Goal: Information Seeking & Learning: Understand process/instructions

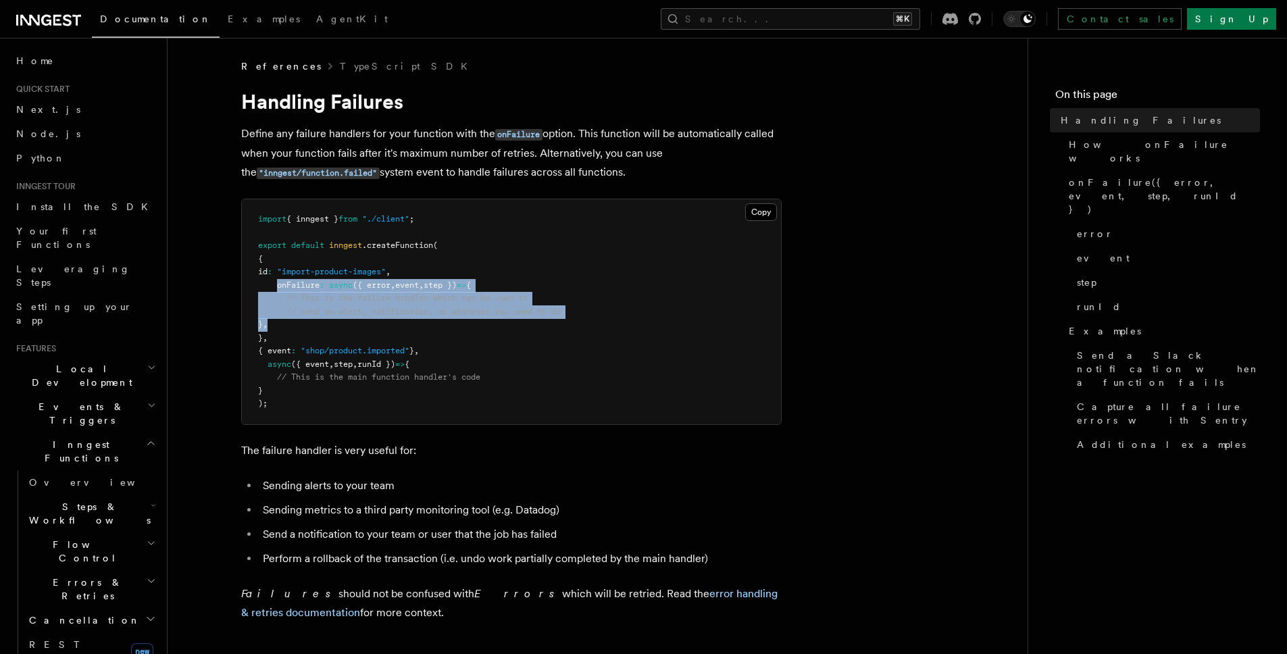
drag, startPoint x: 276, startPoint y: 288, endPoint x: 287, endPoint y: 319, distance: 32.9
click at [287, 319] on pre "import { inngest } from "./client" ; export default inngest .createFunction ( {…" at bounding box center [511, 311] width 539 height 225
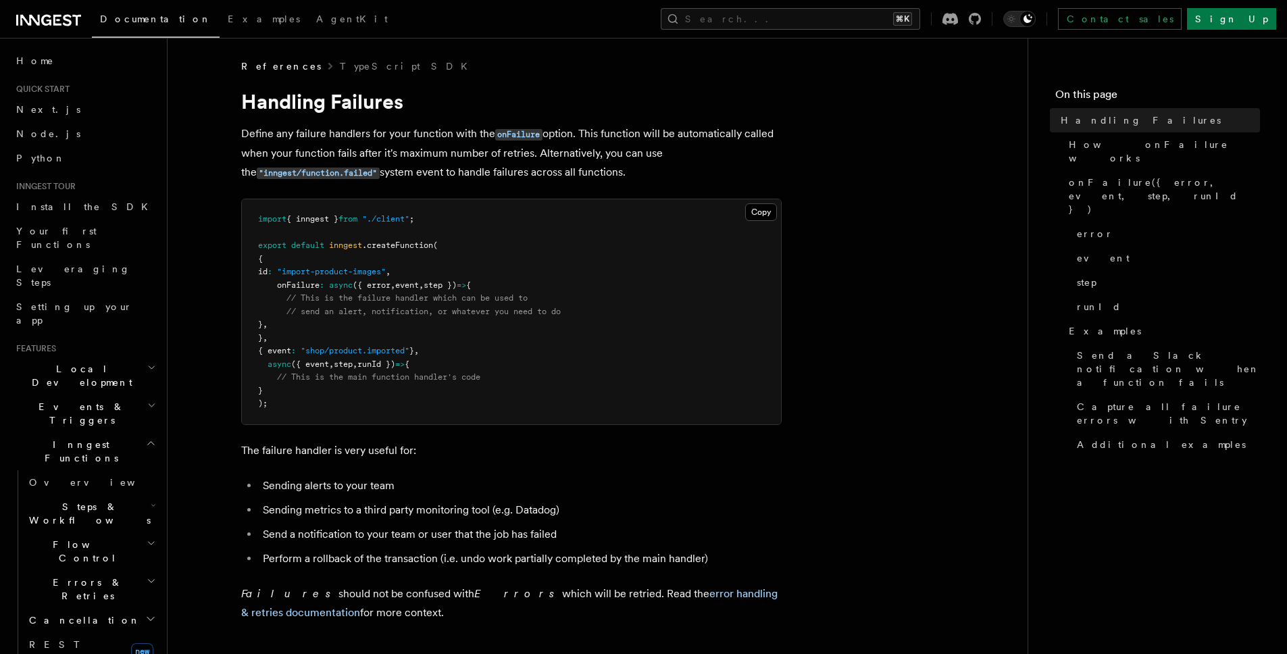
click at [360, 275] on span ""import-product-images"" at bounding box center [331, 271] width 109 height 9
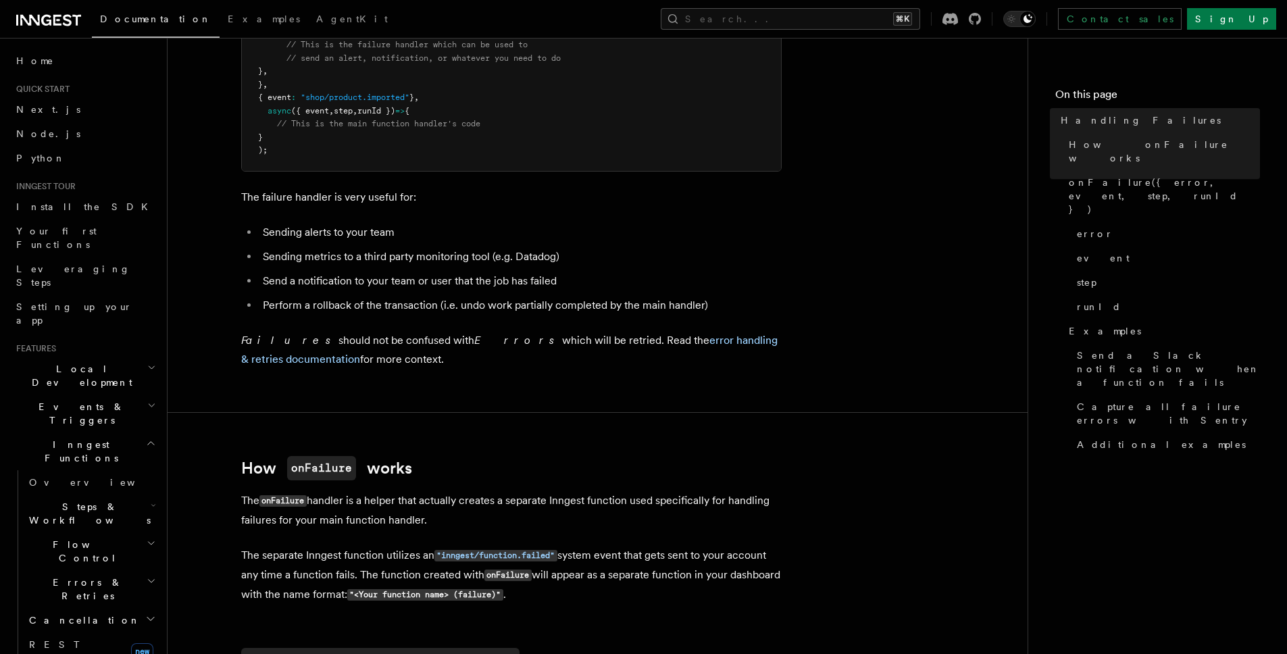
scroll to position [366, 0]
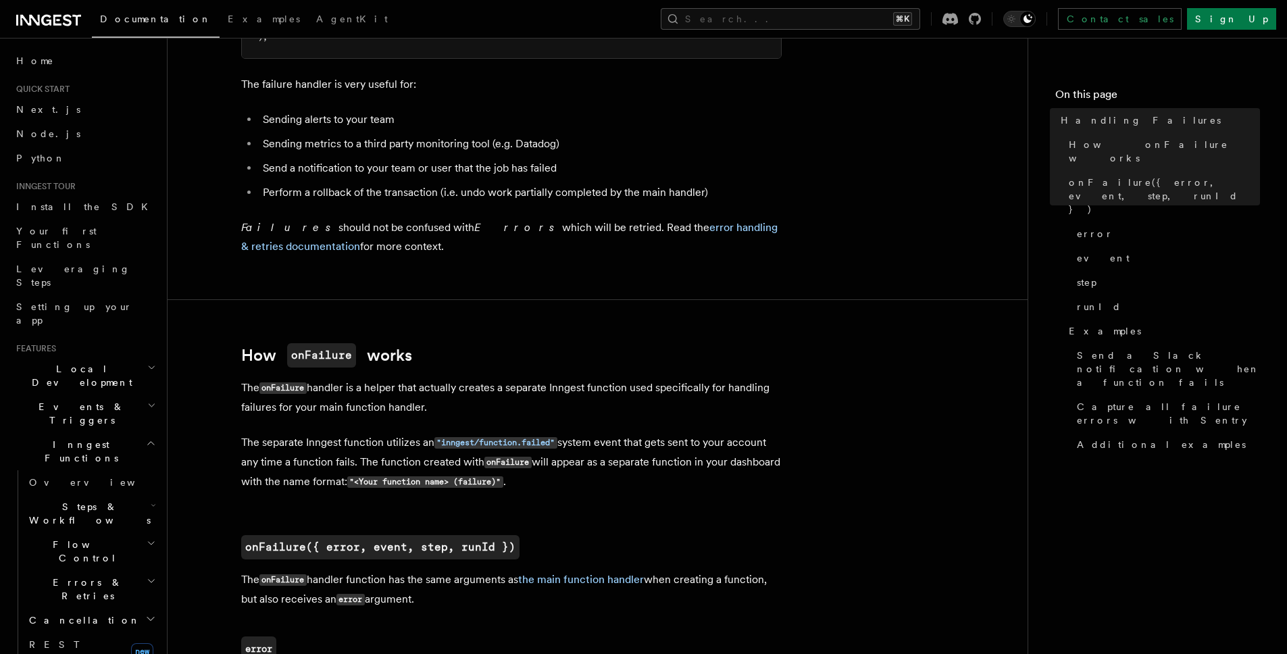
click at [68, 576] on span "Errors & Retries" at bounding box center [85, 589] width 123 height 27
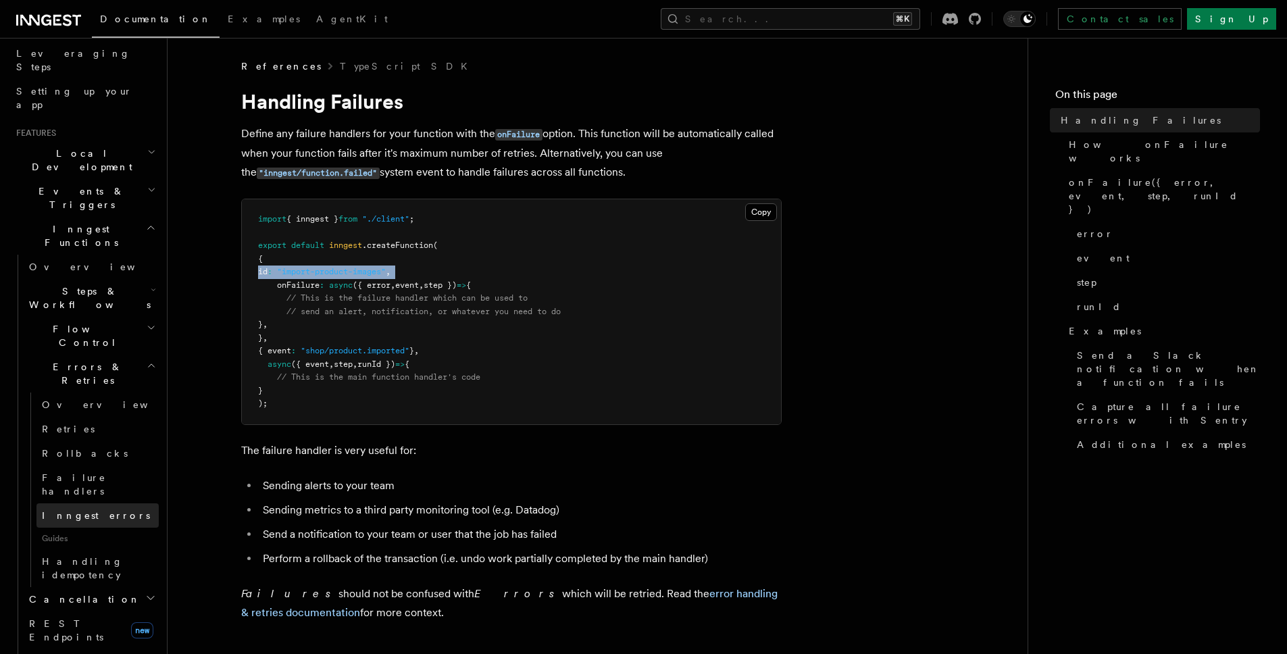
scroll to position [232, 0]
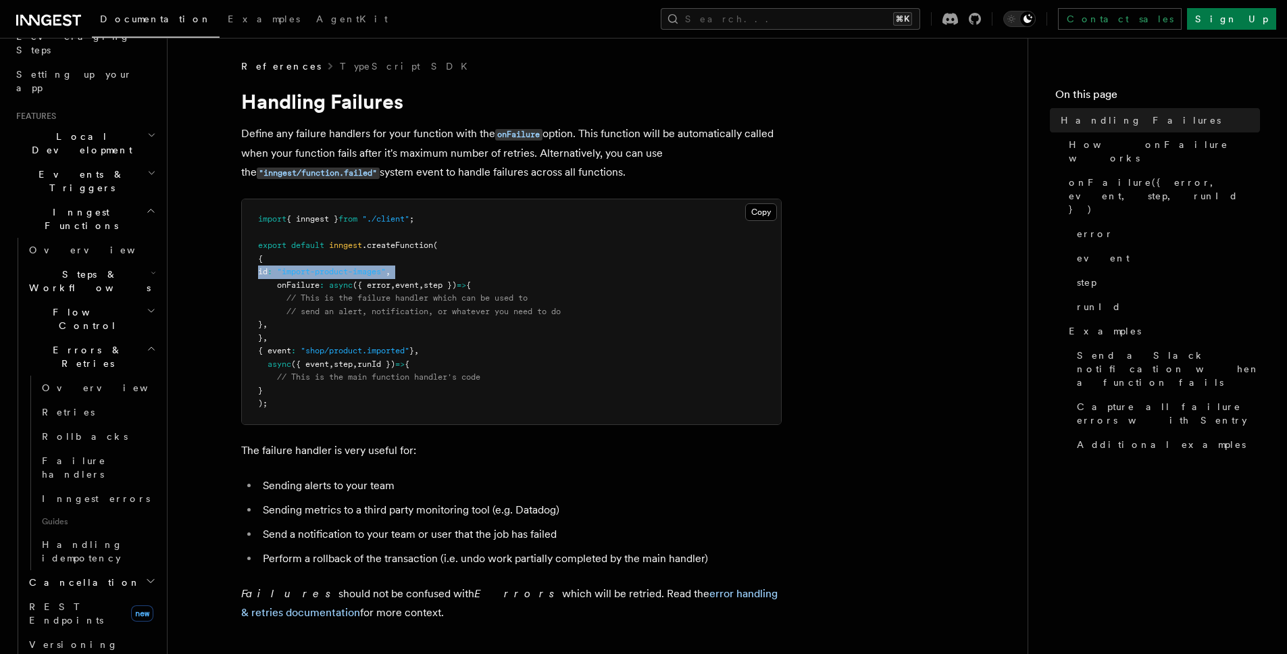
click at [126, 300] on h2 "Flow Control" at bounding box center [91, 319] width 135 height 38
click at [1082, 122] on span "Handling Failures" at bounding box center [1141, 121] width 160 height 14
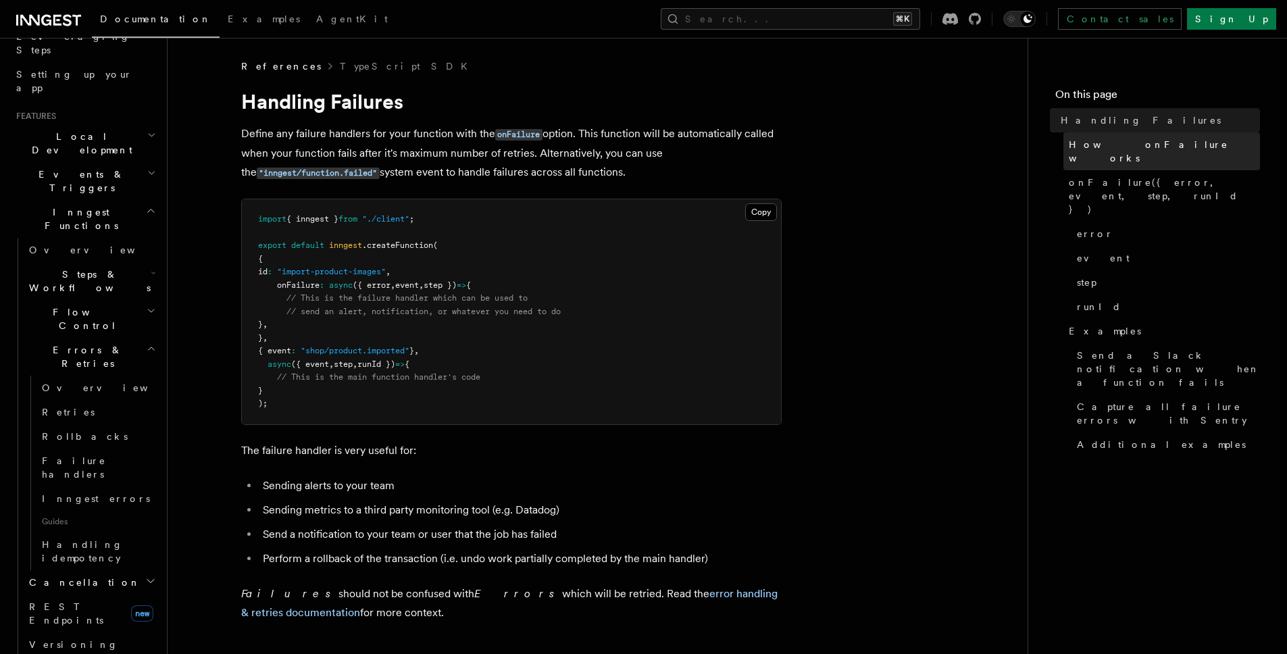
click at [1101, 139] on span "How onFailure works" at bounding box center [1164, 151] width 191 height 27
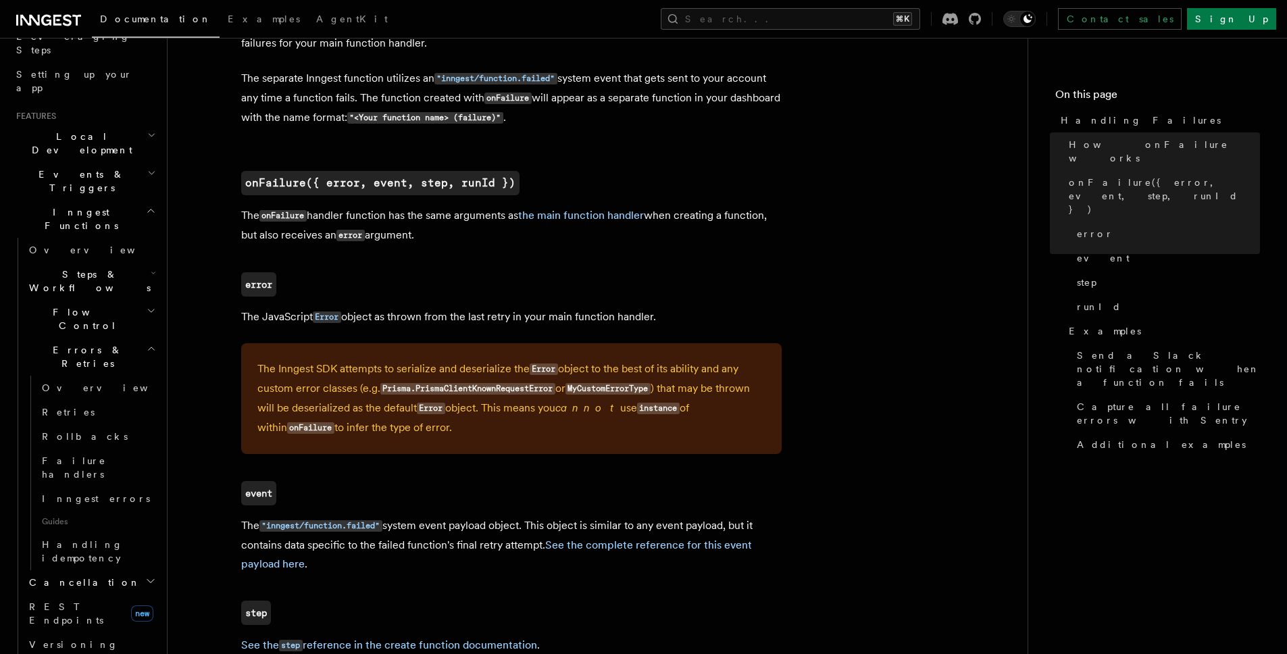
scroll to position [741, 0]
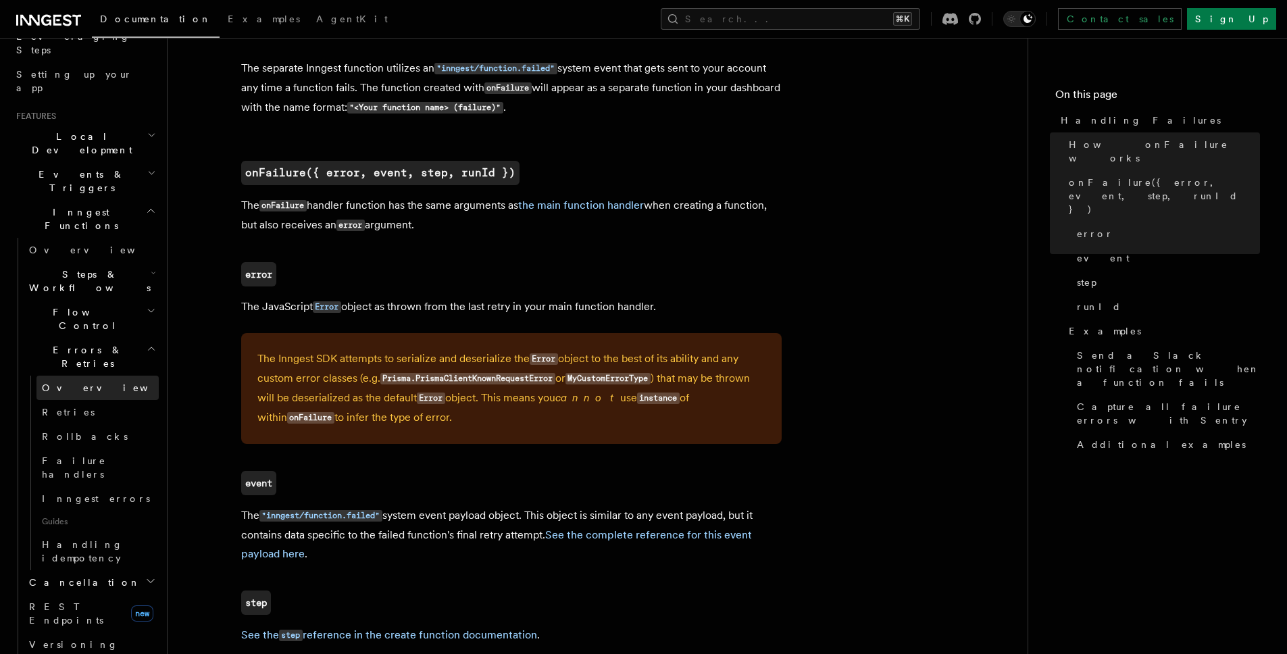
click at [80, 382] on span "Overview" at bounding box center [111, 387] width 139 height 11
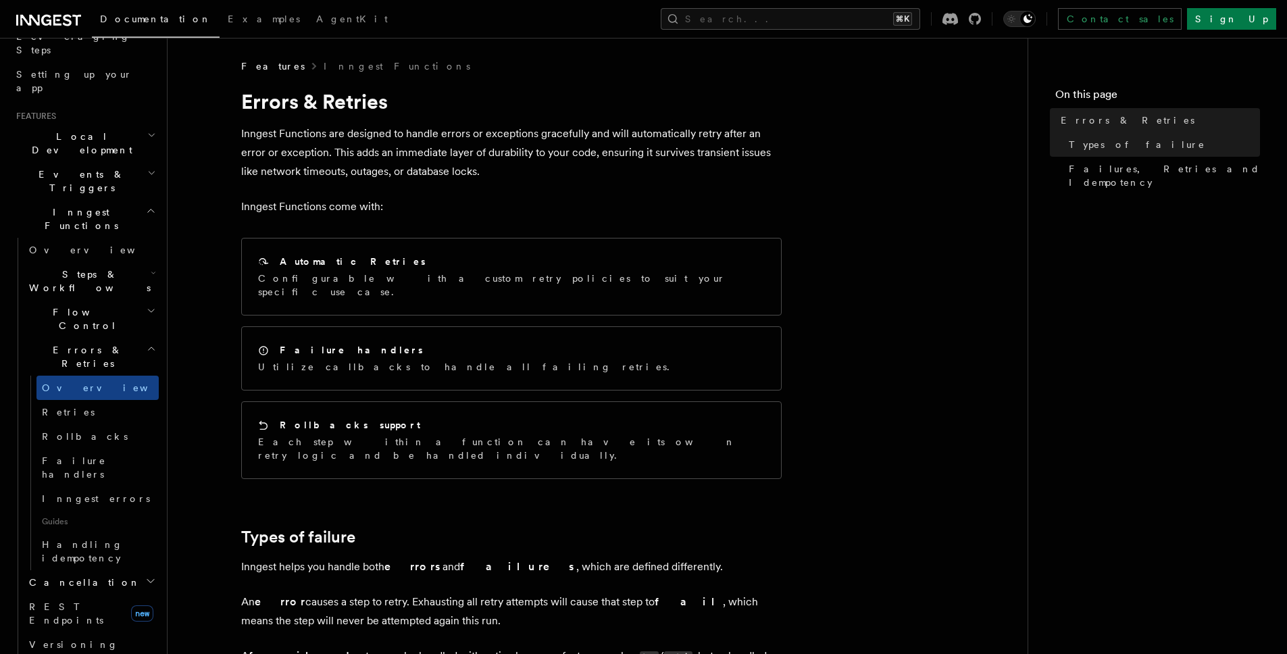
click at [403, 137] on p "Inngest Functions are designed to handle errors or exceptions gracefully and wi…" at bounding box center [511, 152] width 541 height 57
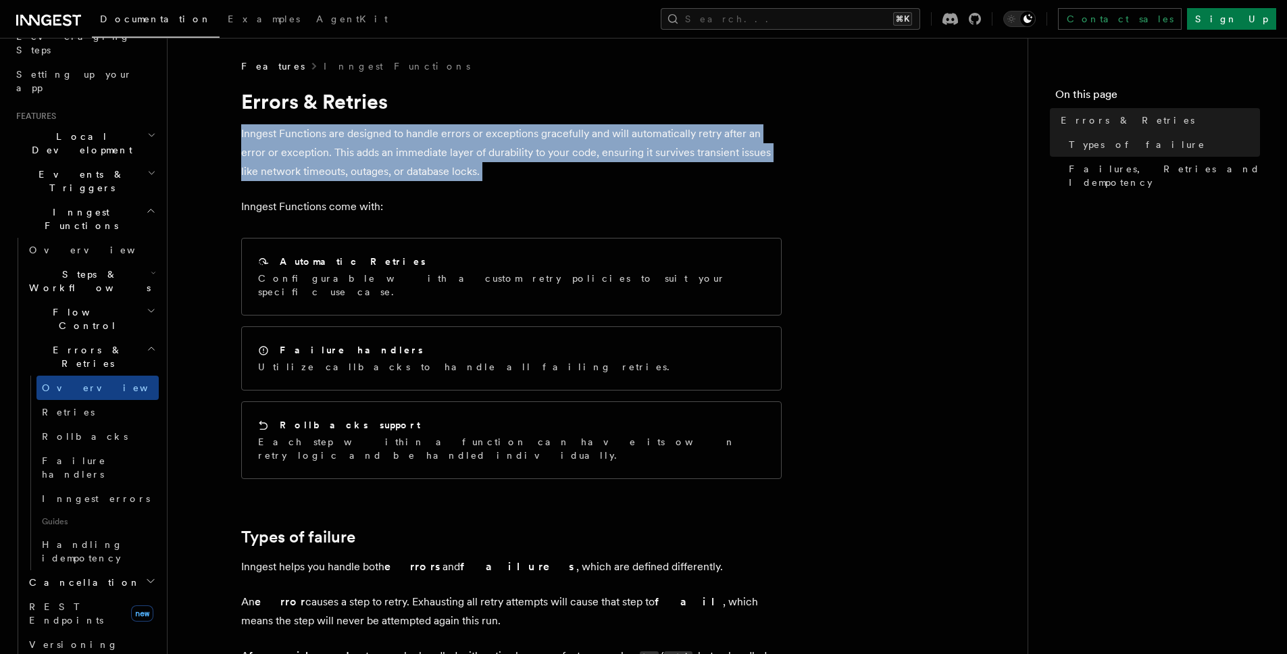
click at [403, 137] on p "Inngest Functions are designed to handle errors or exceptions gracefully and wi…" at bounding box center [511, 152] width 541 height 57
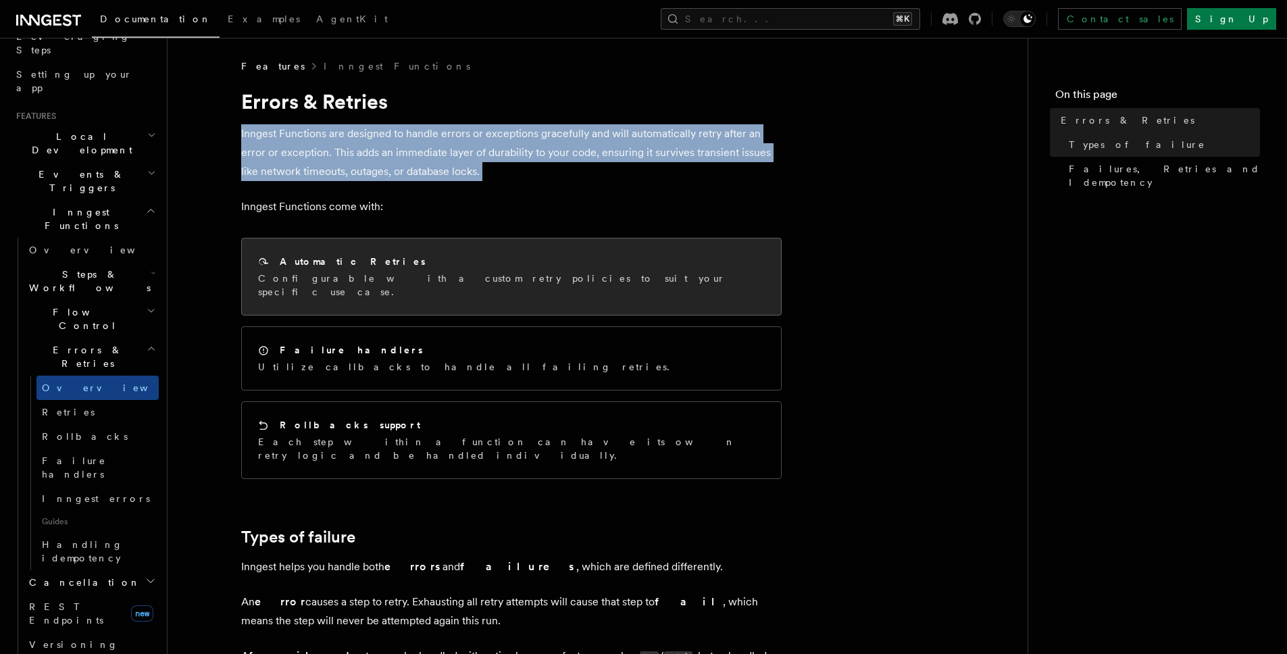
click at [368, 270] on div "Automatic Retries Configurable with a custom retry policies to suit your specif…" at bounding box center [511, 277] width 507 height 44
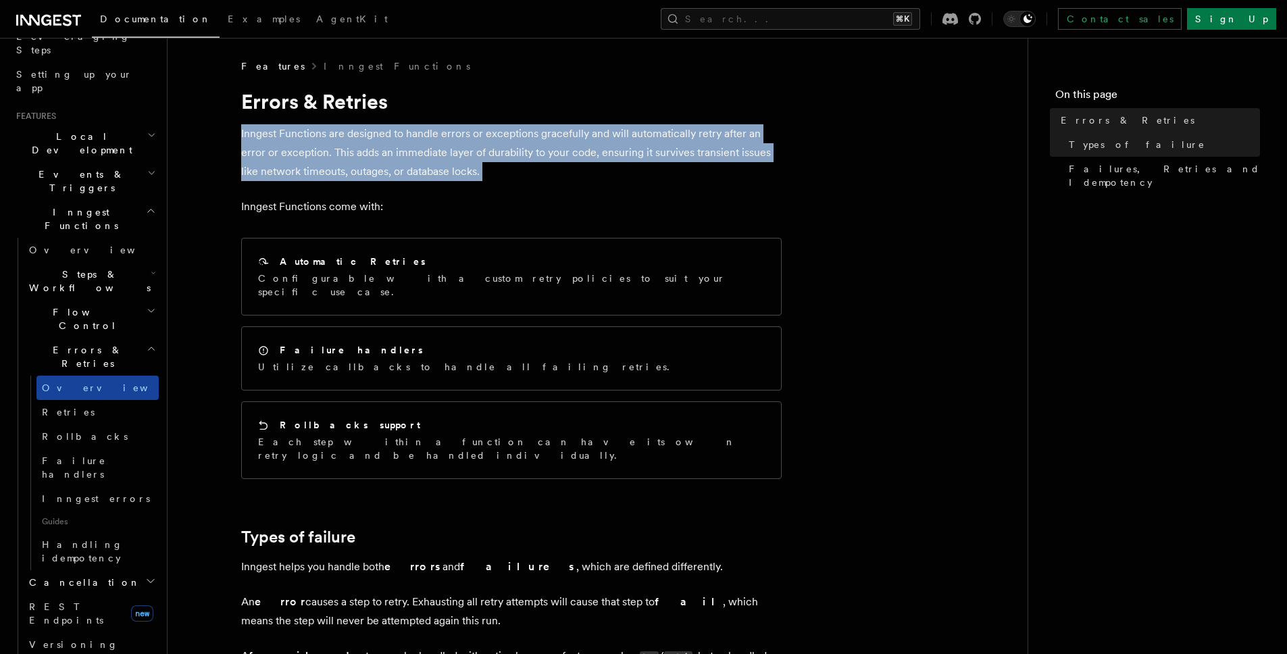
click at [77, 382] on span "Overview" at bounding box center [111, 387] width 139 height 11
click at [74, 400] on link "Retries" at bounding box center [97, 412] width 122 height 24
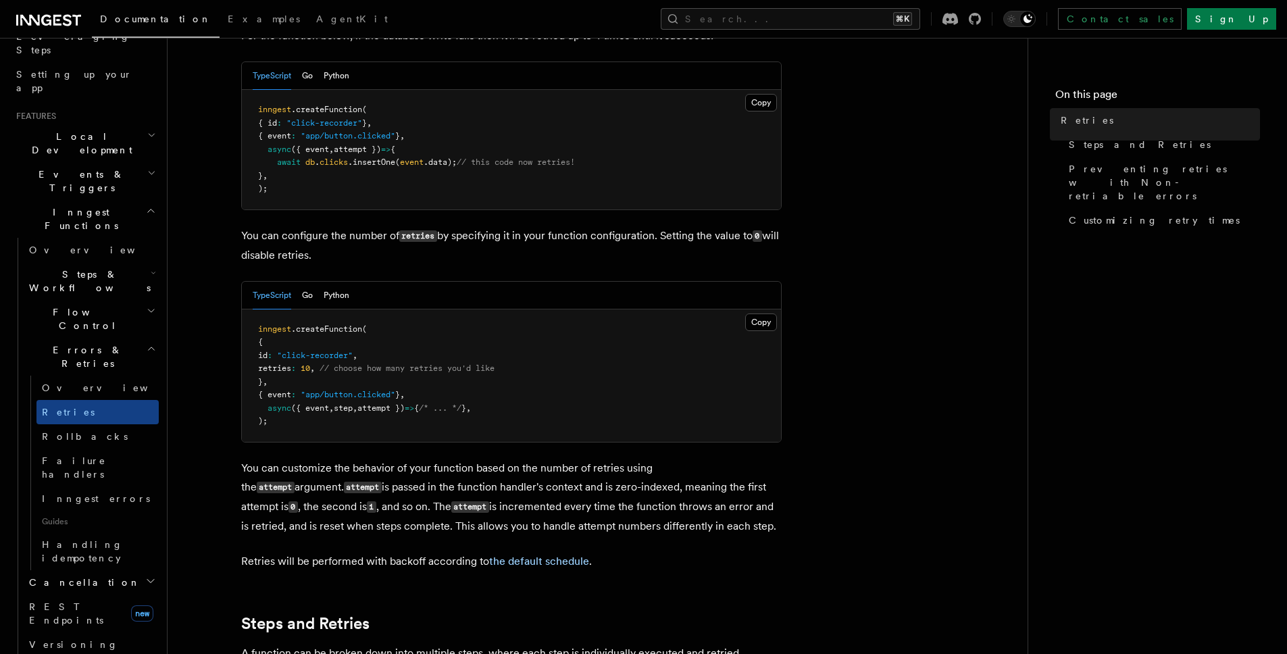
scroll to position [229, 0]
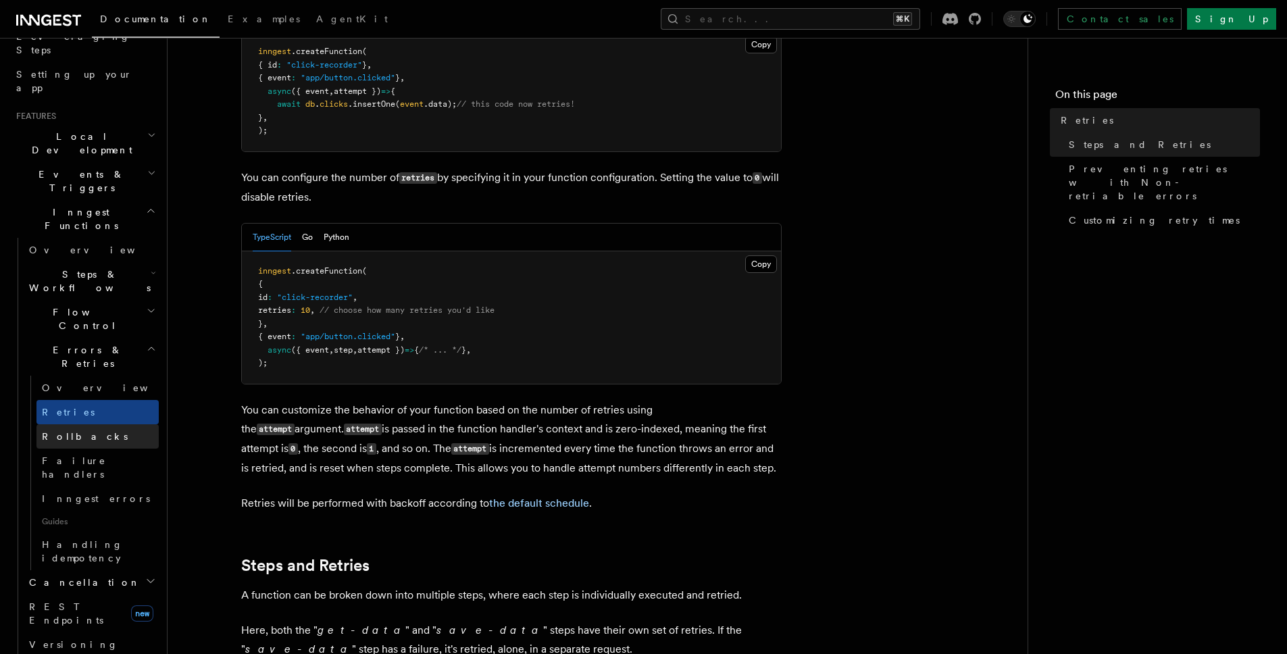
click at [94, 424] on link "Rollbacks" at bounding box center [97, 436] width 122 height 24
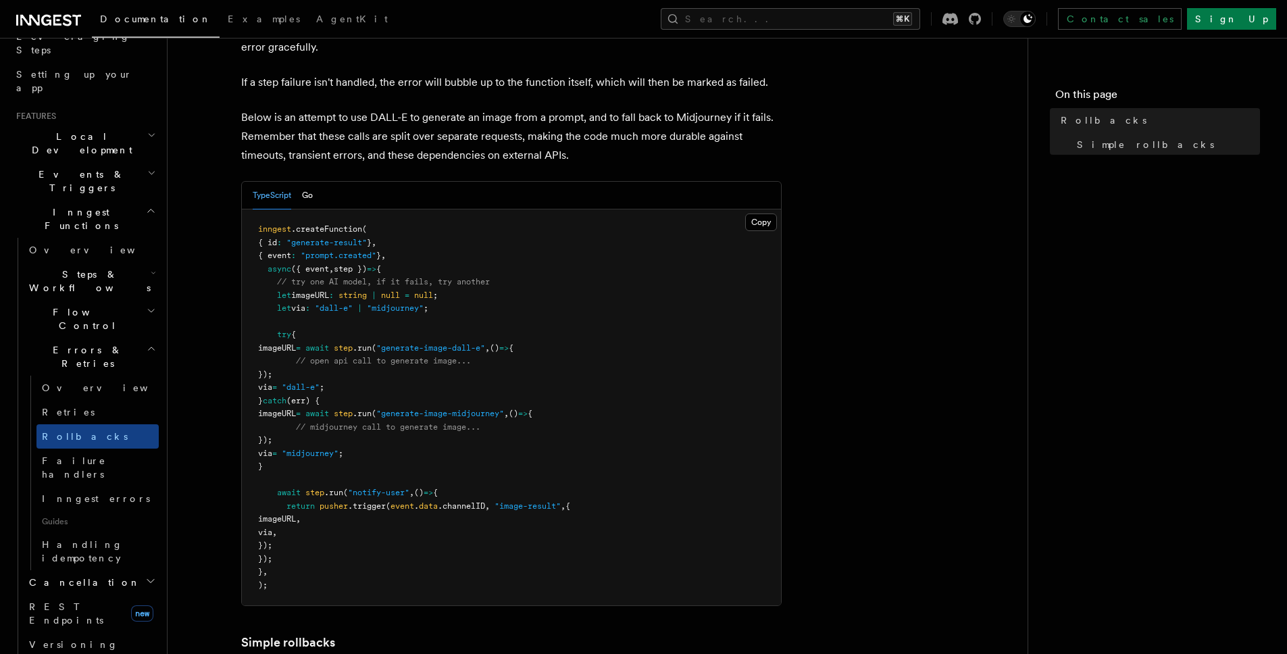
scroll to position [132, 0]
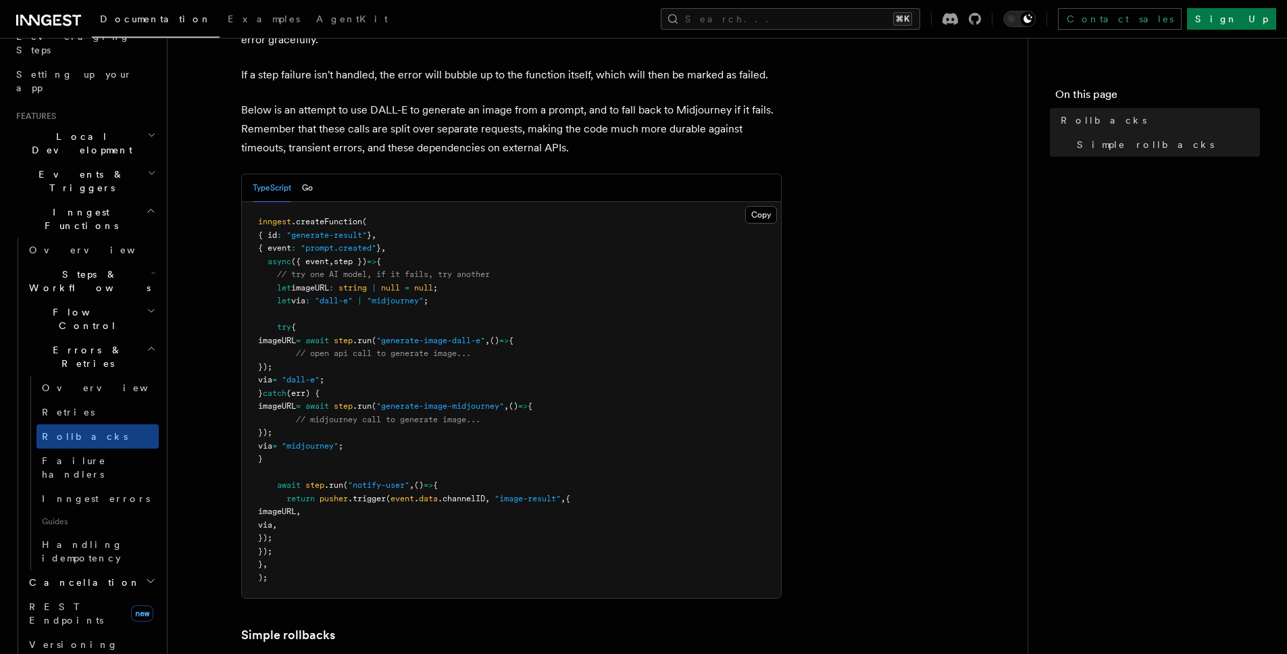
click at [275, 328] on span at bounding box center [267, 326] width 19 height 9
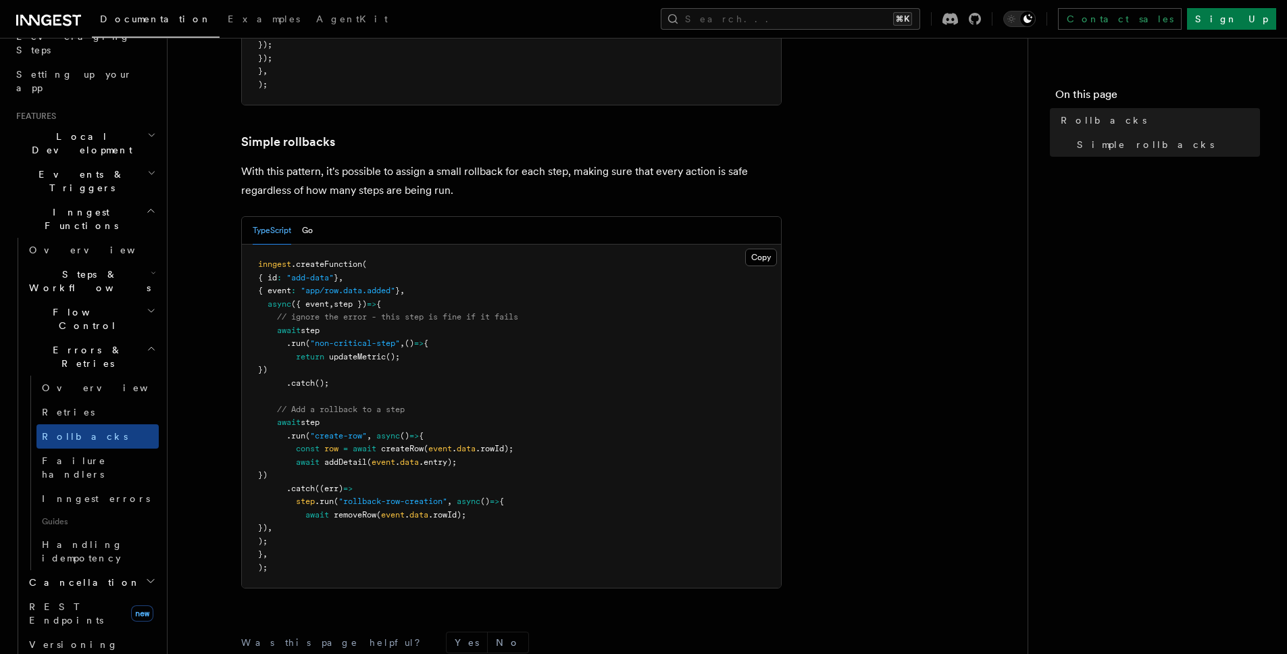
scroll to position [627, 0]
drag, startPoint x: 286, startPoint y: 487, endPoint x: 314, endPoint y: 538, distance: 58.0
click at [314, 538] on pre "inngest .createFunction ( { id : "add-data" } , { event : "app/row.data.added" …" at bounding box center [511, 414] width 539 height 343
copy code ".catch ((err) => step .run ( "rollback-row-creation" , async () => { await remo…"
click at [51, 405] on span "Retries" at bounding box center [68, 412] width 53 height 14
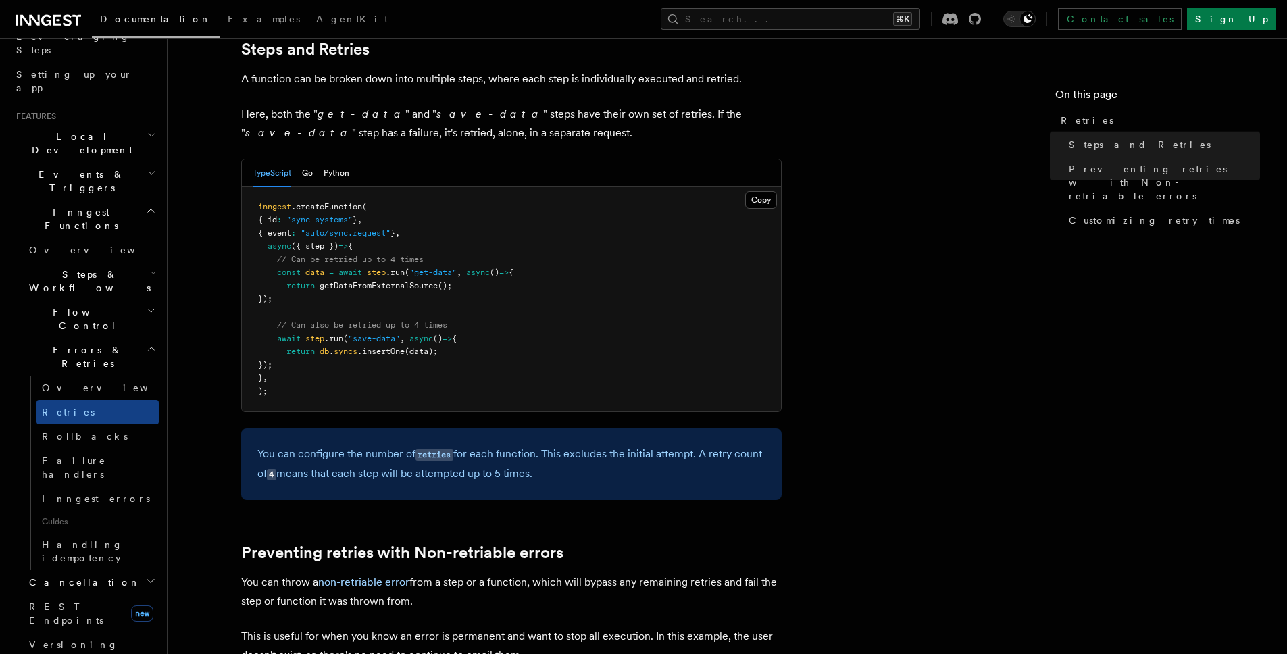
scroll to position [284, 0]
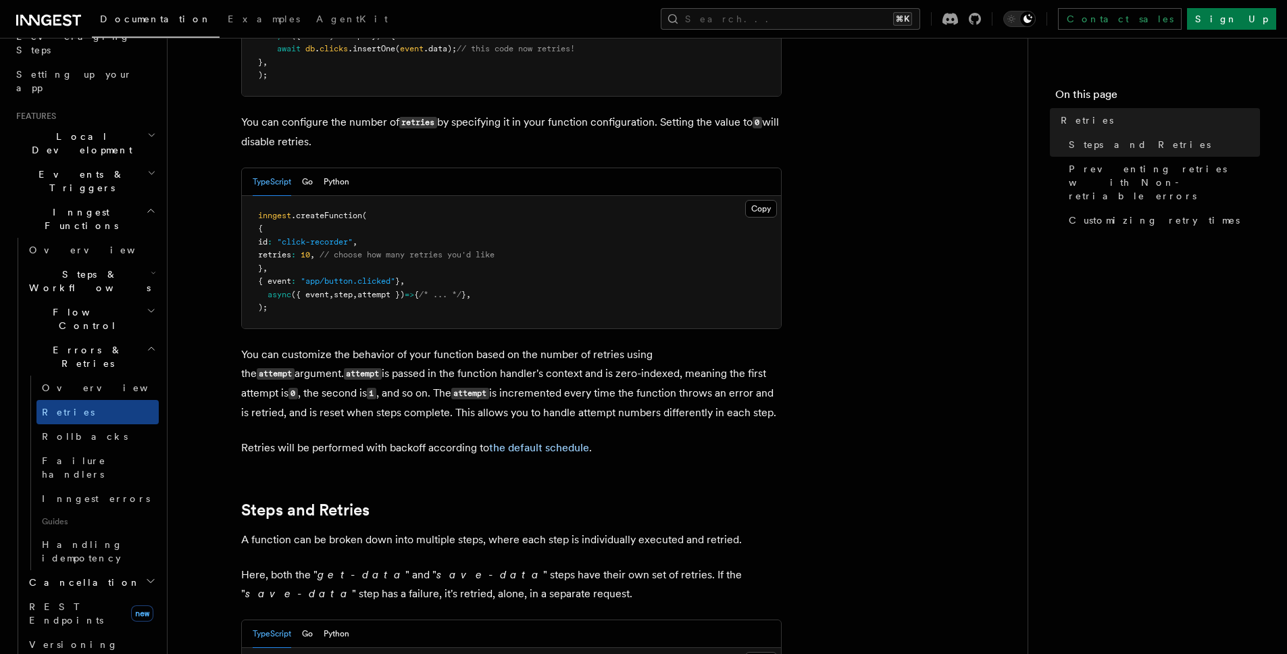
click at [393, 290] on span "attempt })" at bounding box center [380, 294] width 47 height 9
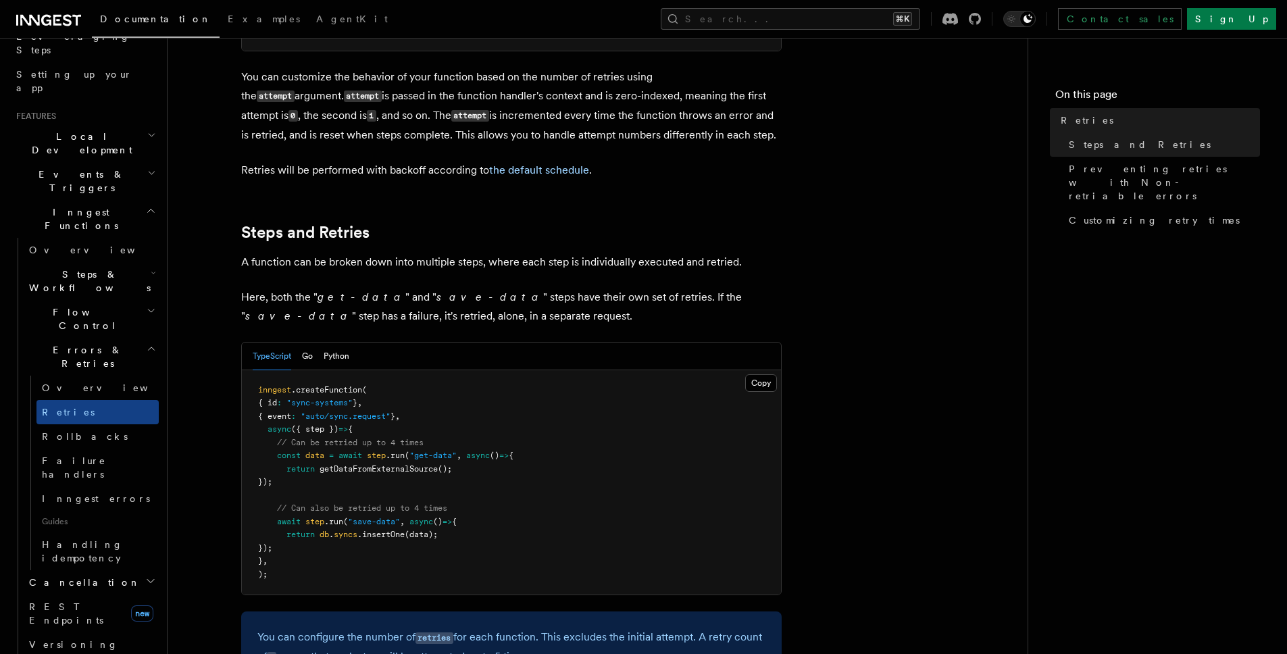
scroll to position [563, 0]
drag, startPoint x: 278, startPoint y: 436, endPoint x: 297, endPoint y: 459, distance: 30.2
click at [297, 459] on pre "inngest .createFunction ( { id : "sync-systems" } , { event : "auto/sync.reques…" at bounding box center [511, 481] width 539 height 225
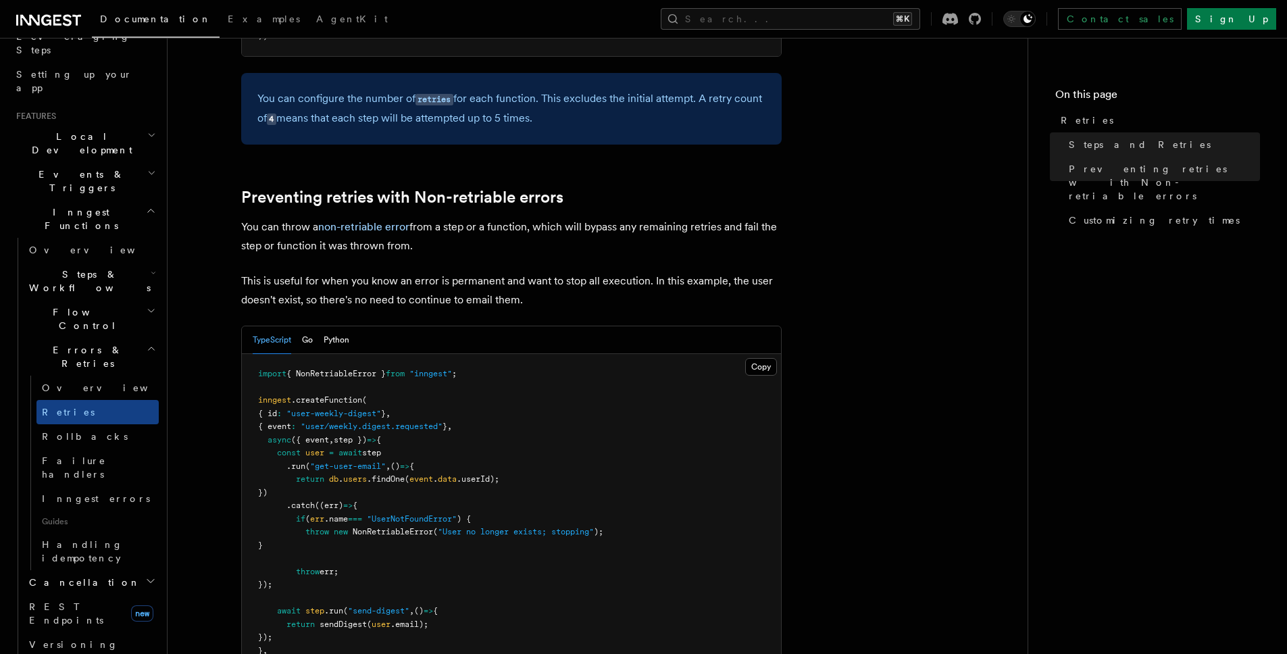
scroll to position [1111, 0]
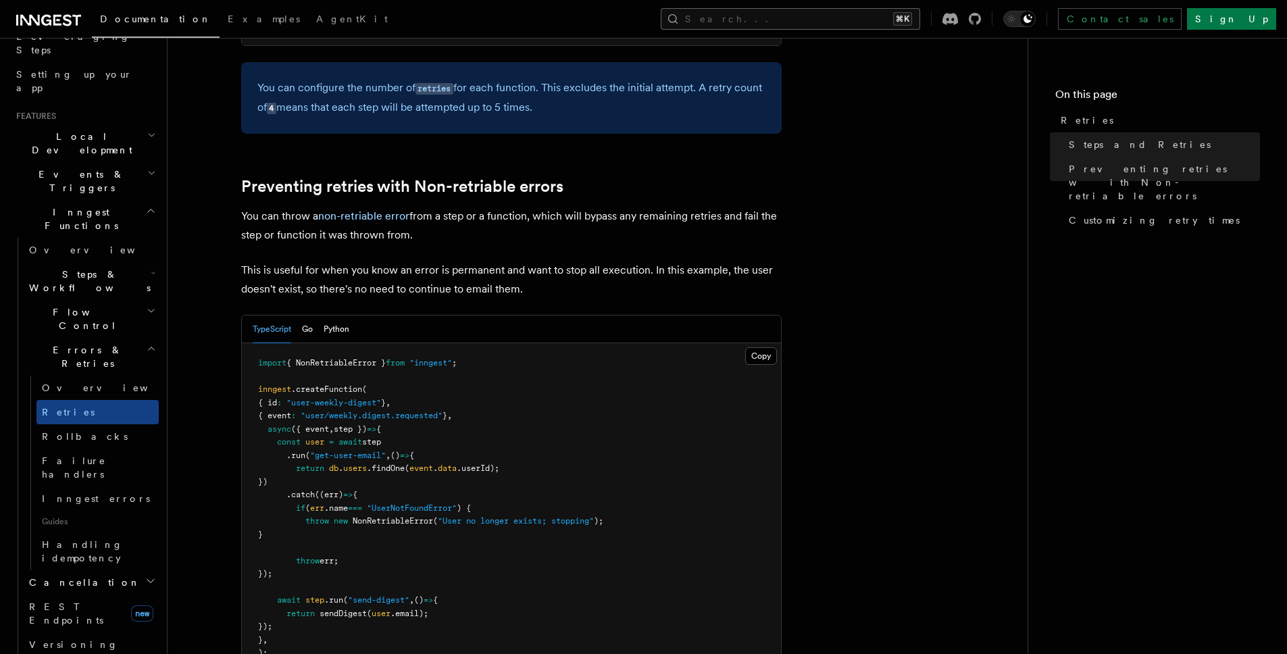
click at [920, 20] on button "Search... ⌘K" at bounding box center [790, 19] width 259 height 22
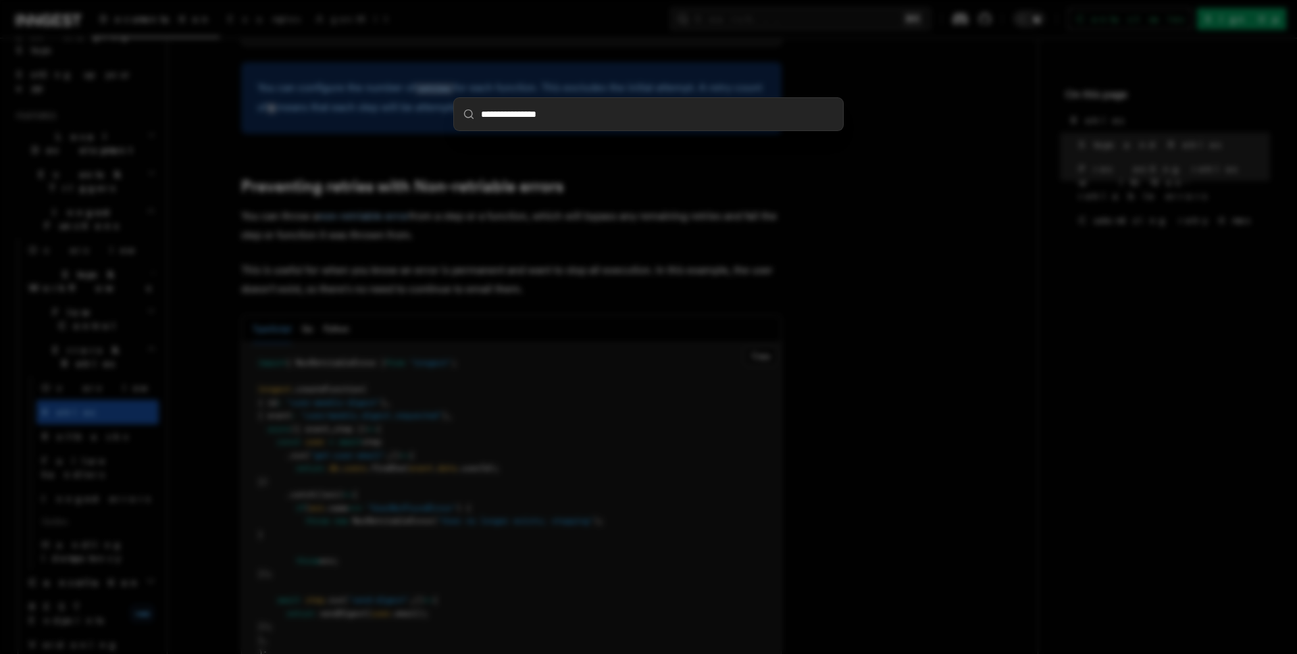
type input "**********"
click at [896, 432] on div "**********" at bounding box center [648, 327] width 1297 height 654
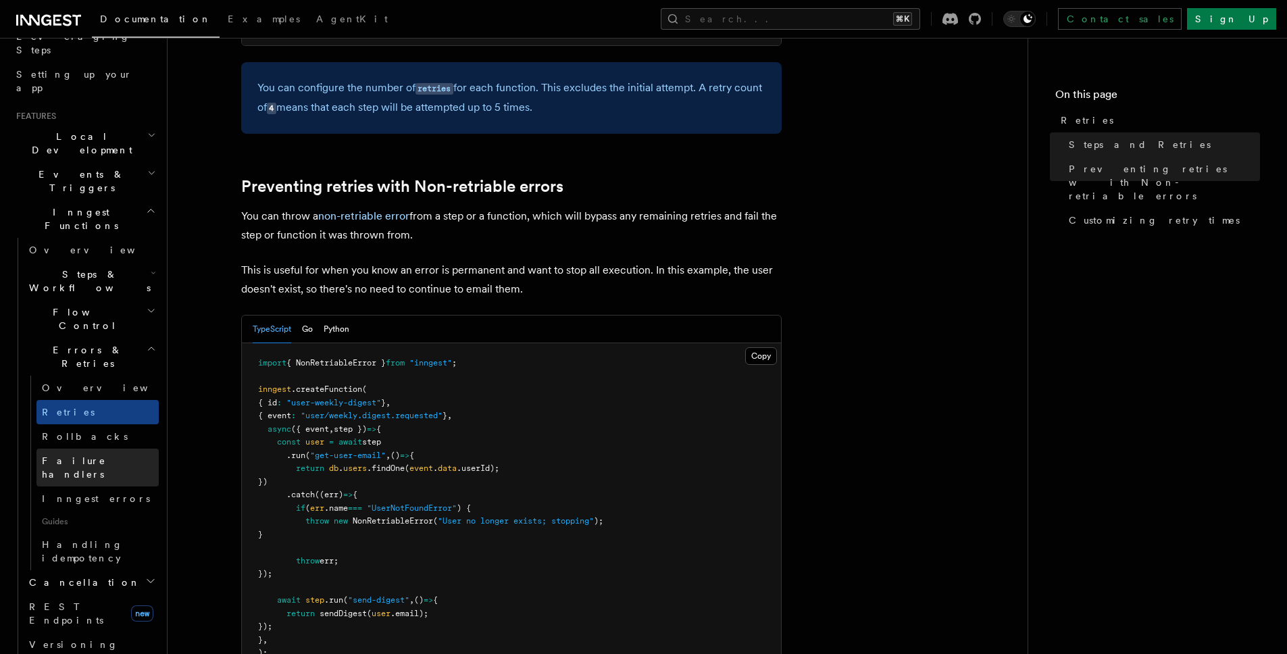
click at [83, 449] on link "Failure handlers" at bounding box center [97, 468] width 122 height 38
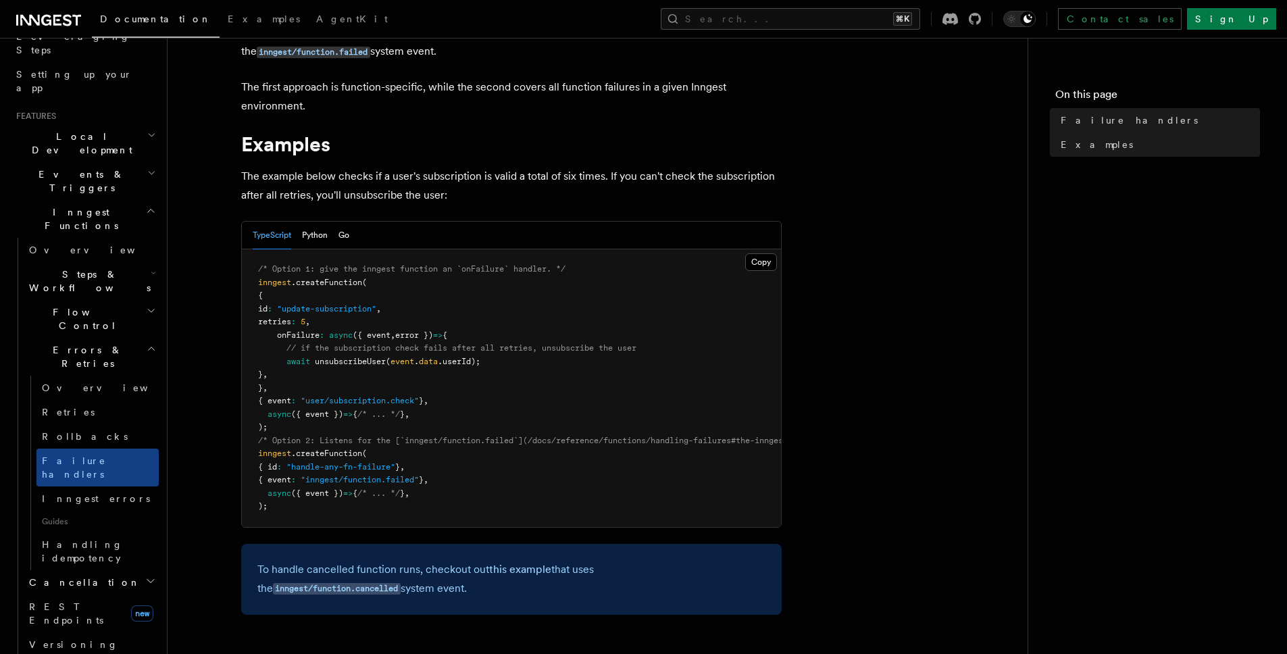
scroll to position [122, 0]
drag, startPoint x: 276, startPoint y: 320, endPoint x: 340, endPoint y: 316, distance: 63.7
click at [340, 316] on pre "/* Option 1: give the inngest function an `onFailure` handler. */ inngest .crea…" at bounding box center [511, 388] width 539 height 278
click at [319, 341] on pre "/* Option 1: give the inngest function an `onFailure` handler. */ inngest .crea…" at bounding box center [511, 388] width 539 height 278
drag, startPoint x: 278, startPoint y: 336, endPoint x: 281, endPoint y: 370, distance: 34.6
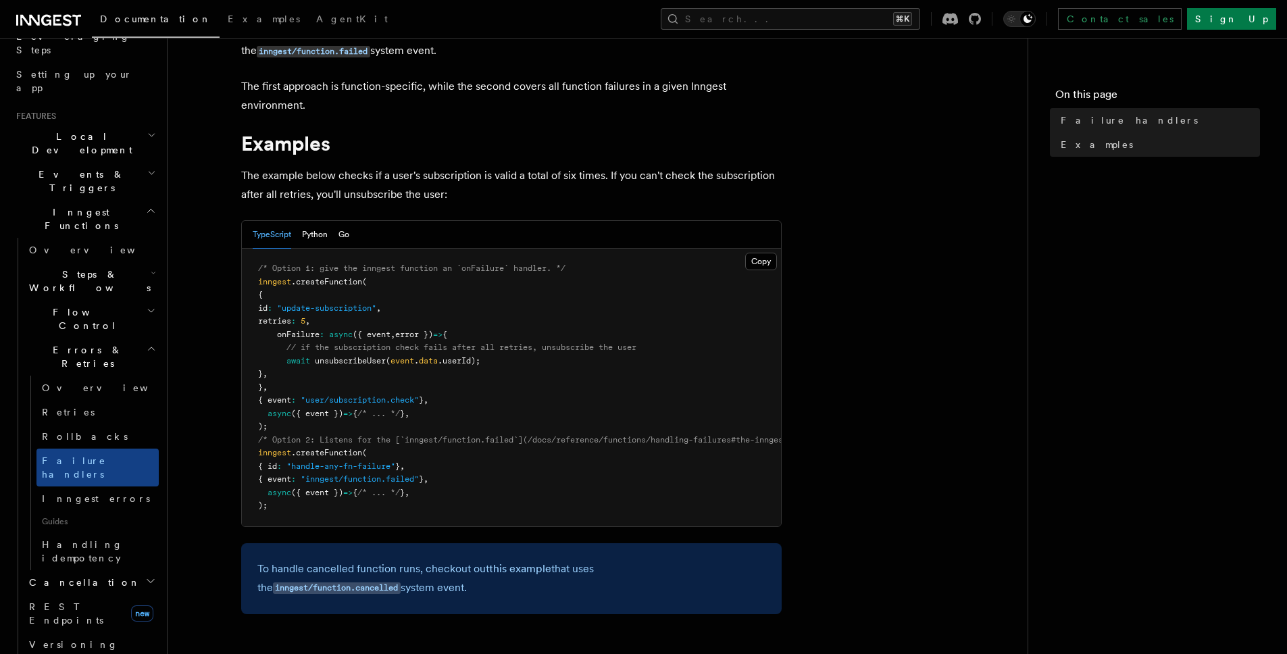
click at [281, 370] on code "/* Option 1: give the inngest function an `onFailure` handler. */ inngest .crea…" at bounding box center [728, 387] width 941 height 247
copy code "onFailure : async ({ event , error }) => { // if the subscription check fails a…"
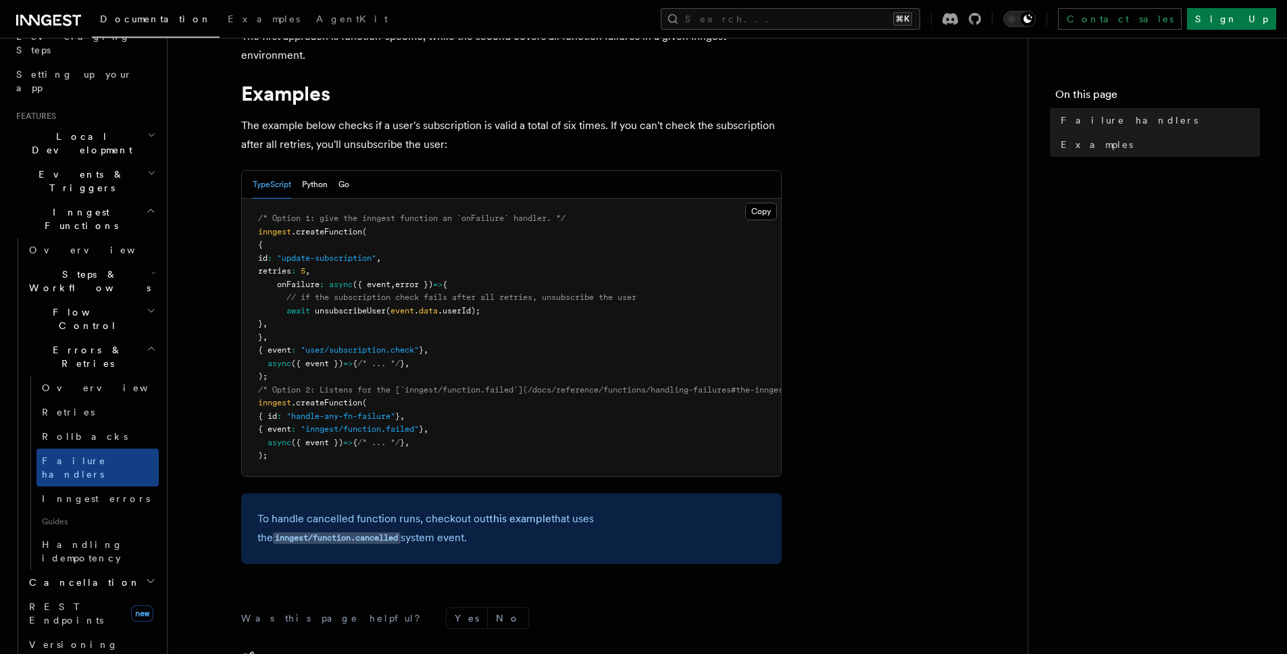
scroll to position [187, 0]
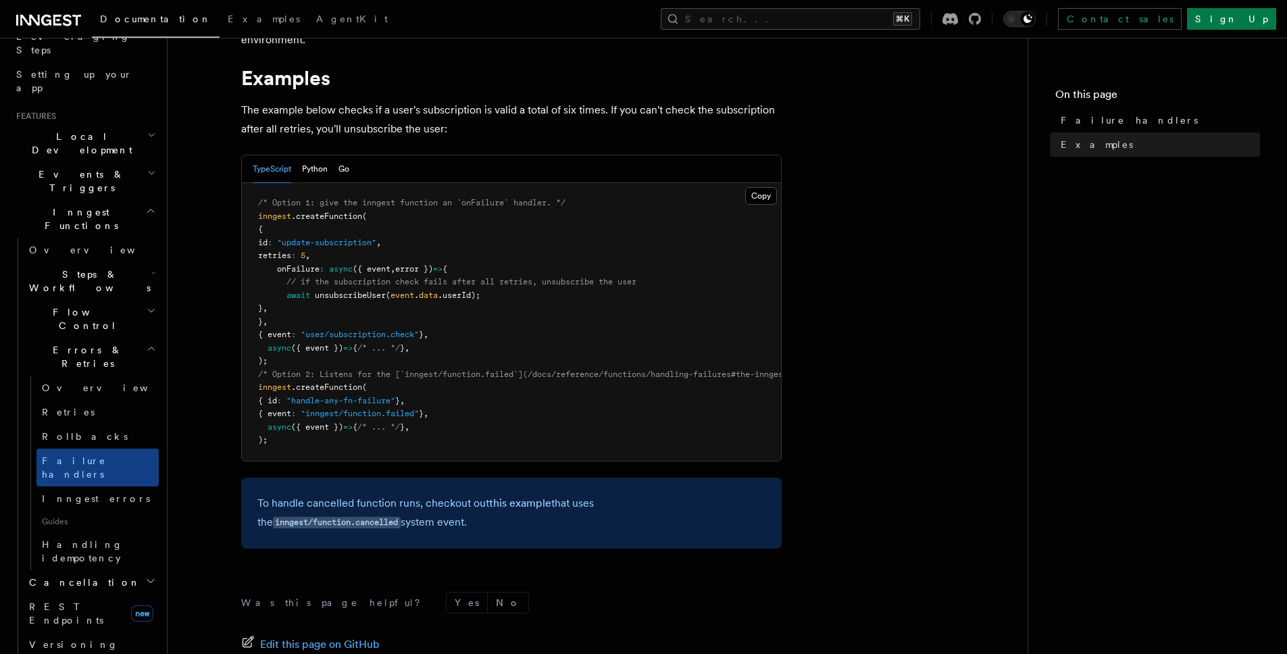
copy code "onFailure : async ({ event , error }) => { // if the subscription check fails a…"
click at [72, 400] on link "Retries" at bounding box center [97, 412] width 122 height 24
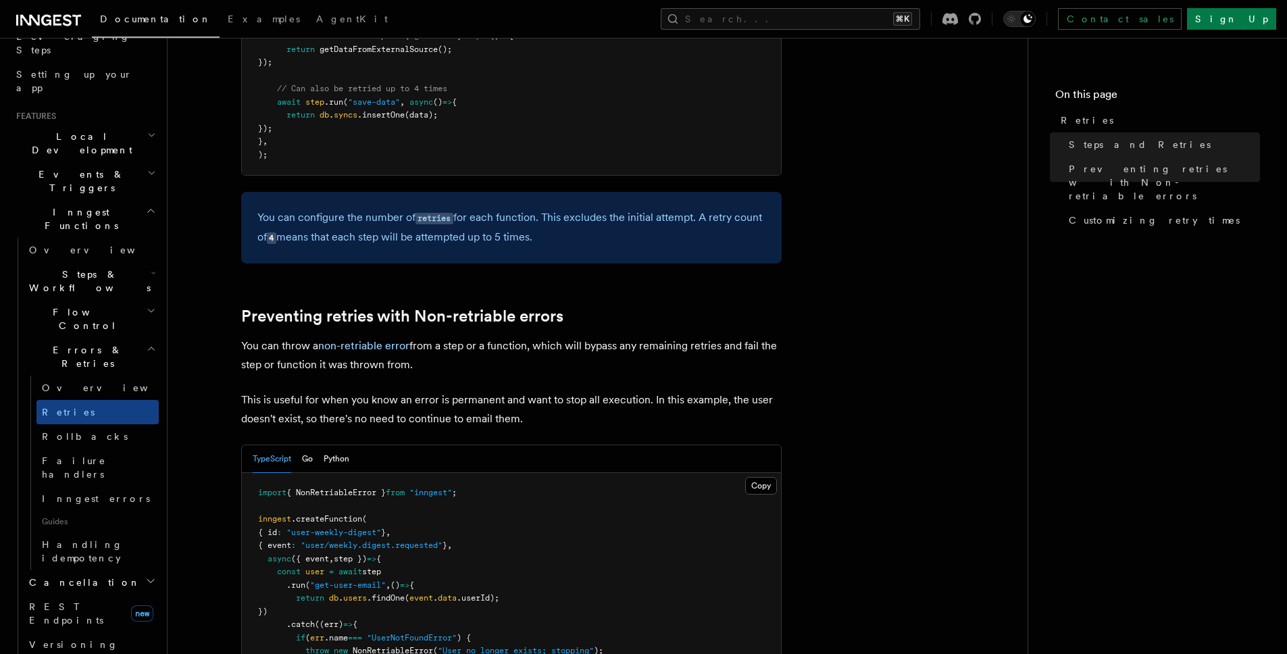
scroll to position [1199, 0]
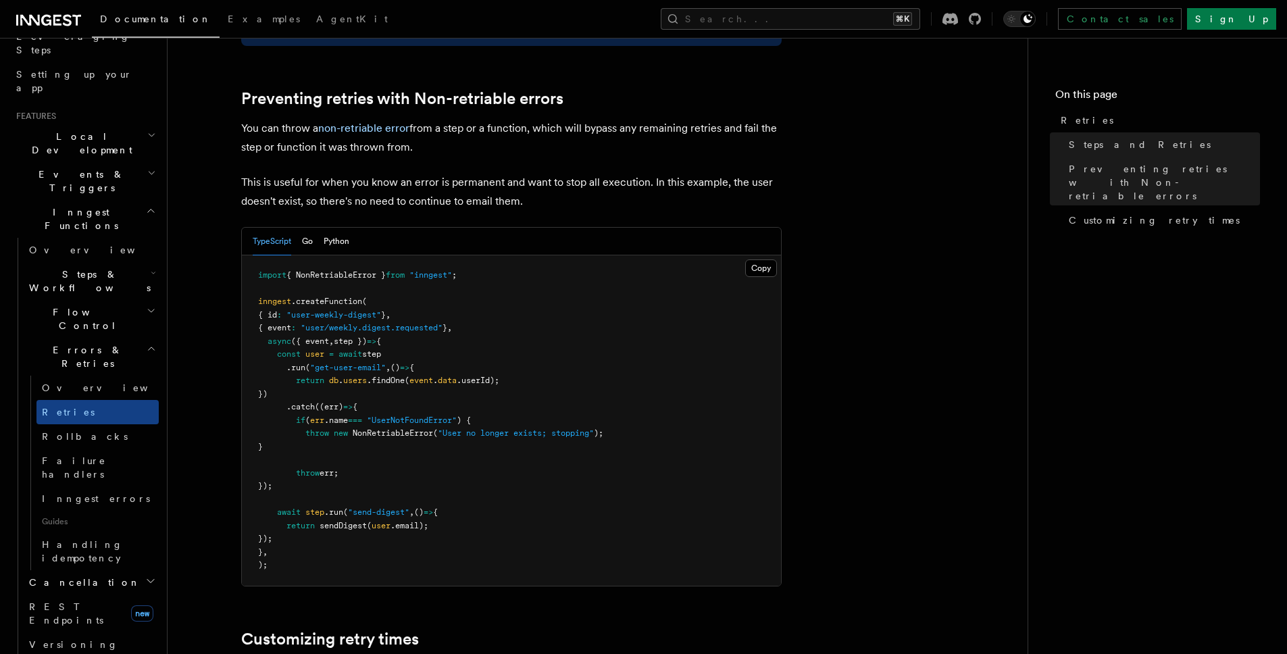
click at [359, 270] on span "{ NonRetriableError }" at bounding box center [335, 274] width 99 height 9
copy span "NonRetriableError"
click at [326, 468] on span "err;" at bounding box center [329, 472] width 19 height 9
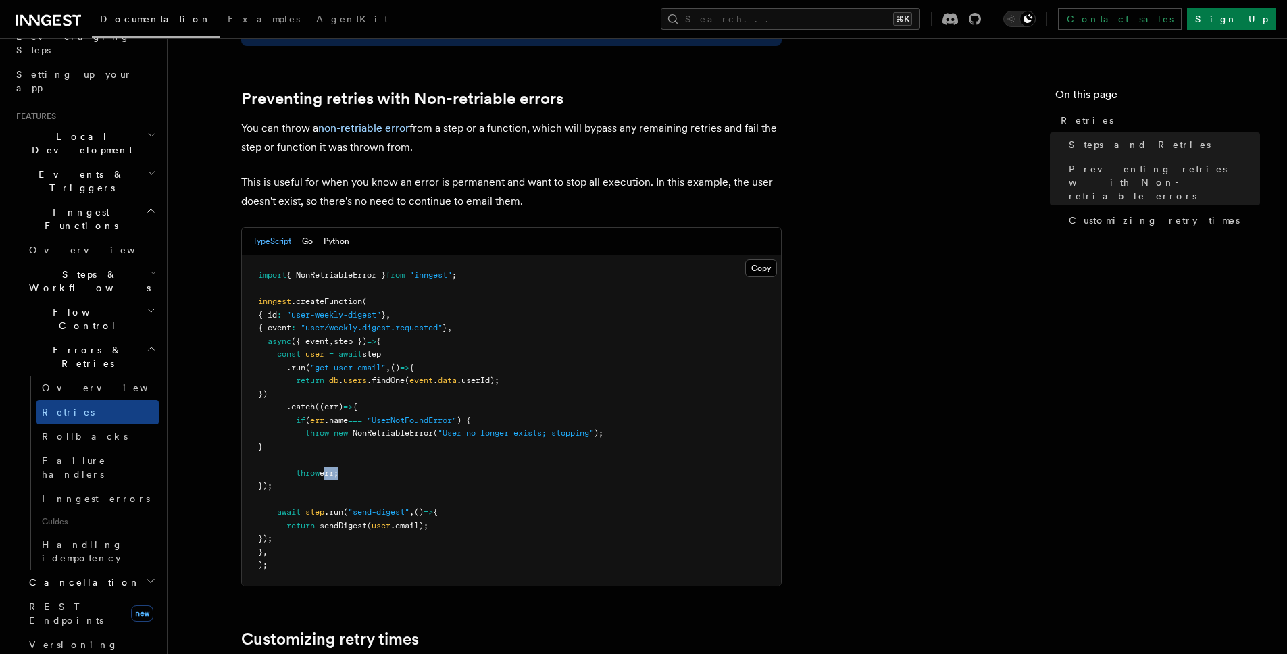
drag, startPoint x: 293, startPoint y: 407, endPoint x: 359, endPoint y: 433, distance: 70.6
click at [359, 433] on pre "import { NonRetriableError } from "inngest" ; inngest .createFunction ( { id : …" at bounding box center [511, 420] width 539 height 330
click at [522, 465] on pre "import { NonRetriableError } from "inngest" ; inngest .createFunction ( { id : …" at bounding box center [511, 420] width 539 height 330
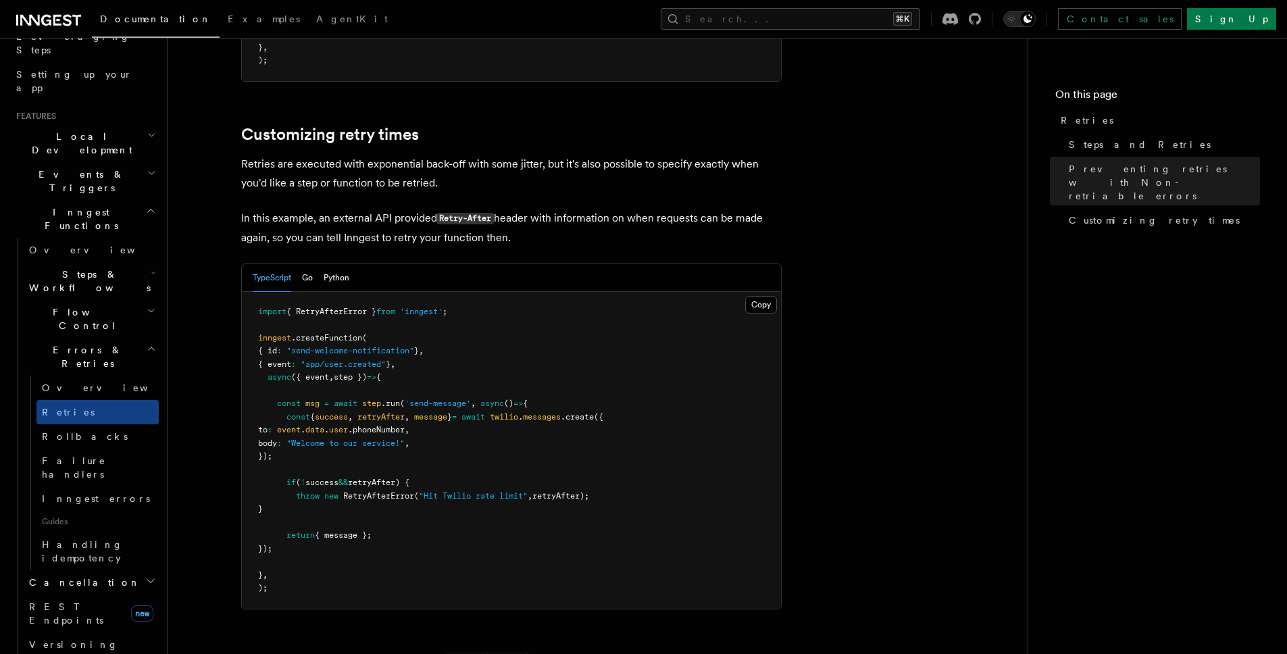
scroll to position [1728, 0]
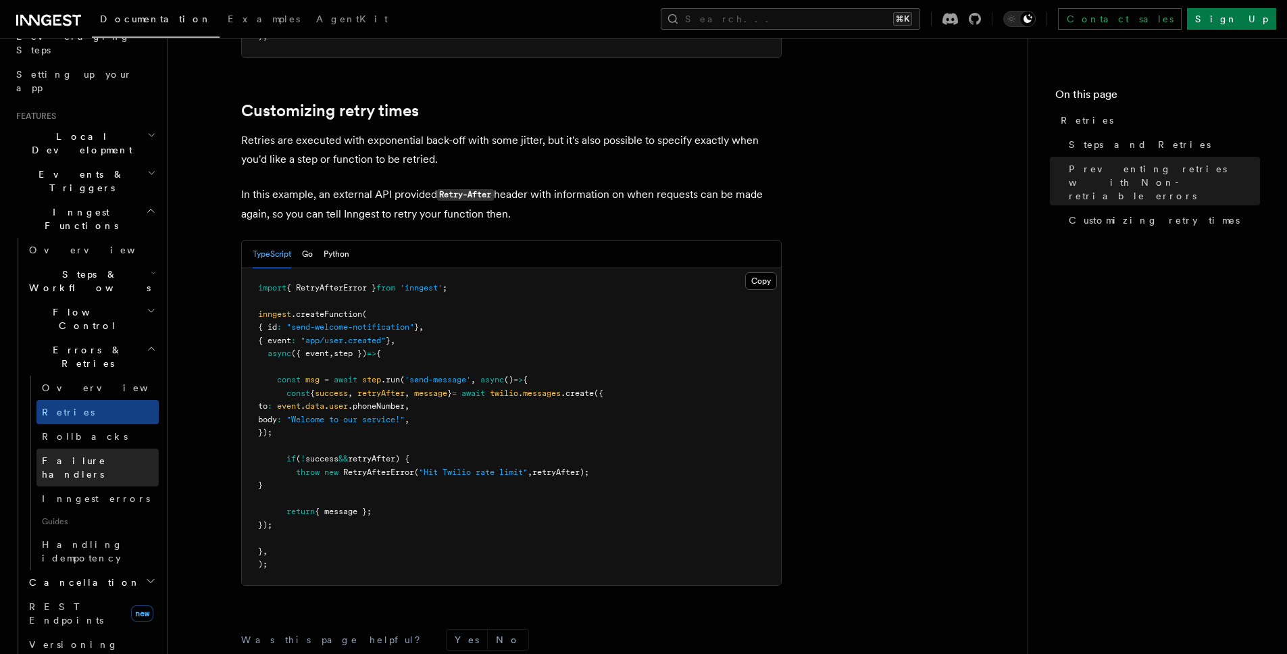
click at [86, 455] on span "Failure handlers" at bounding box center [74, 467] width 64 height 24
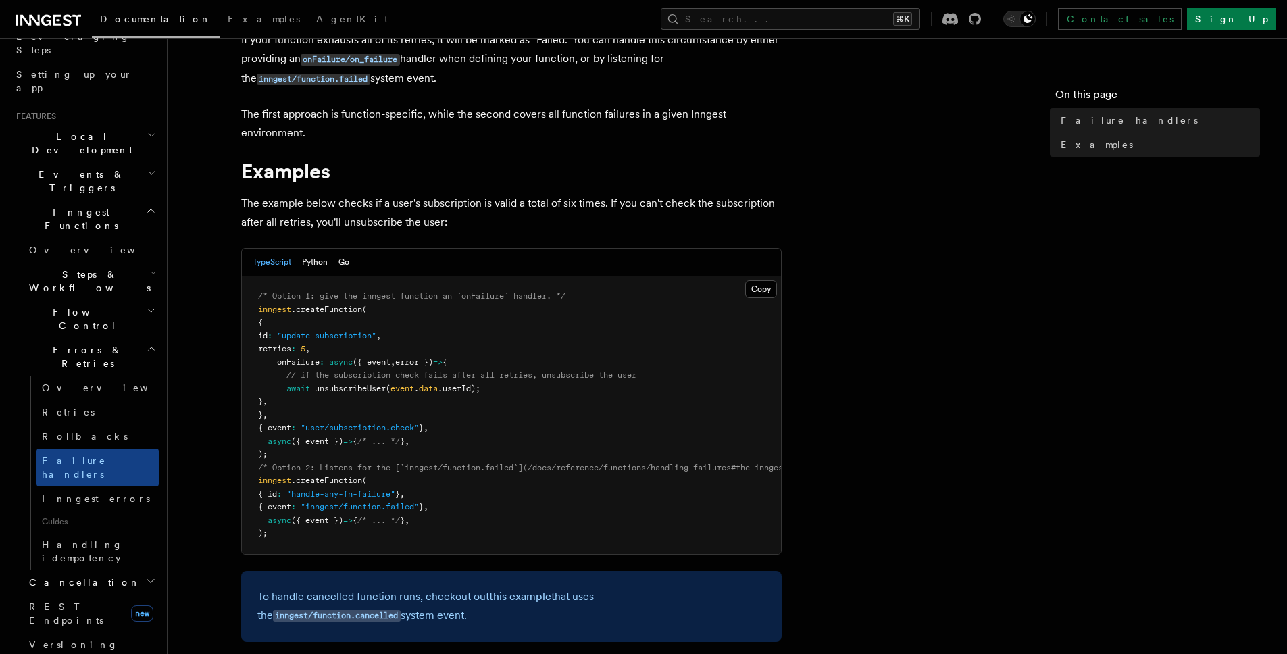
scroll to position [101, 0]
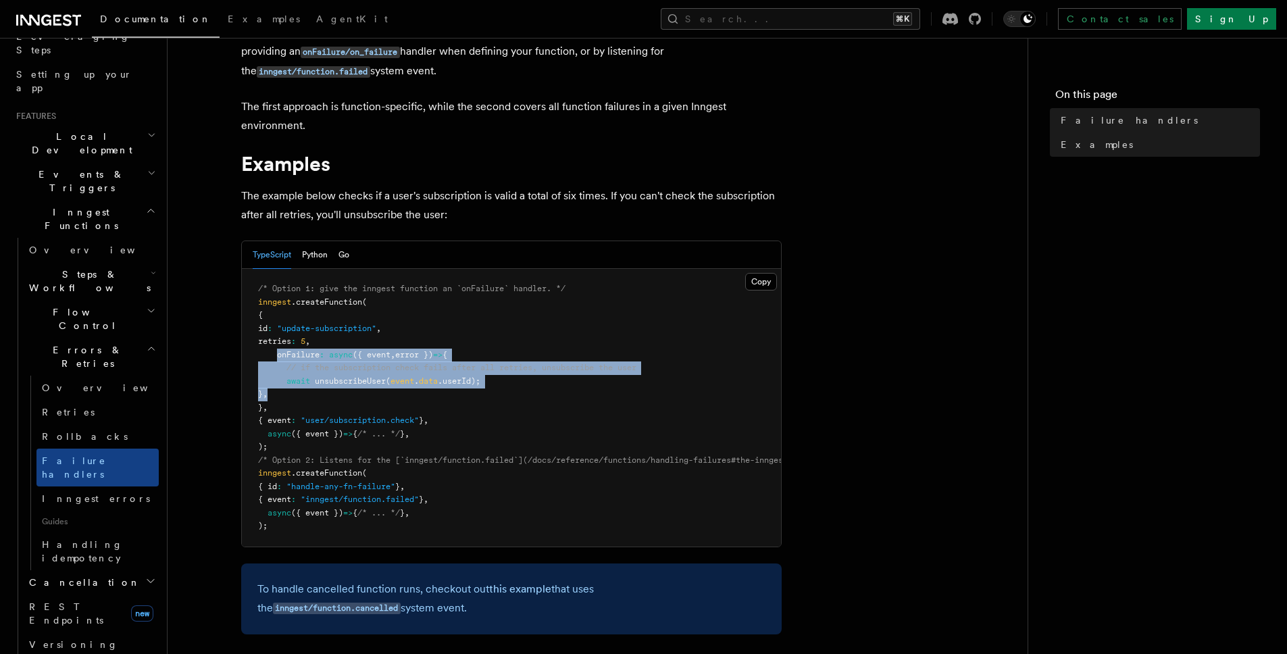
drag, startPoint x: 276, startPoint y: 361, endPoint x: 287, endPoint y: 391, distance: 31.6
click at [287, 391] on pre "/* Option 1: give the inngest function an `onFailure` handler. */ inngest .crea…" at bounding box center [511, 408] width 539 height 278
copy code "onFailure : async ({ event , error }) => { // if the subscription check fails a…"
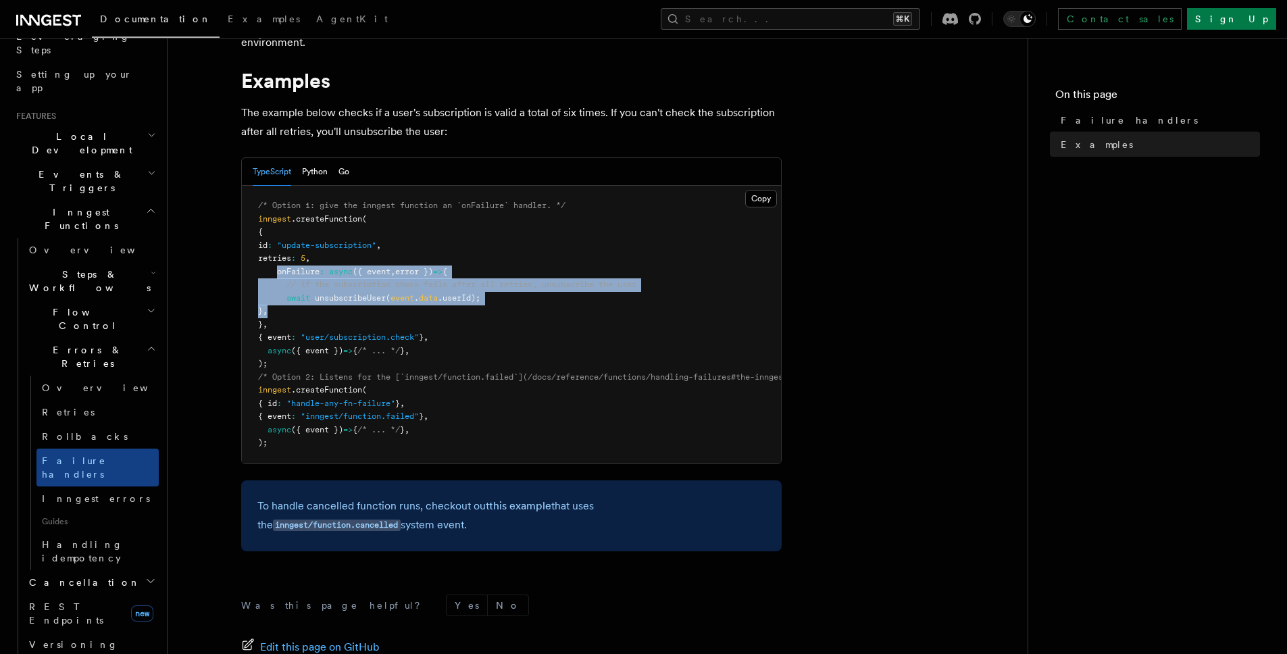
scroll to position [130, 0]
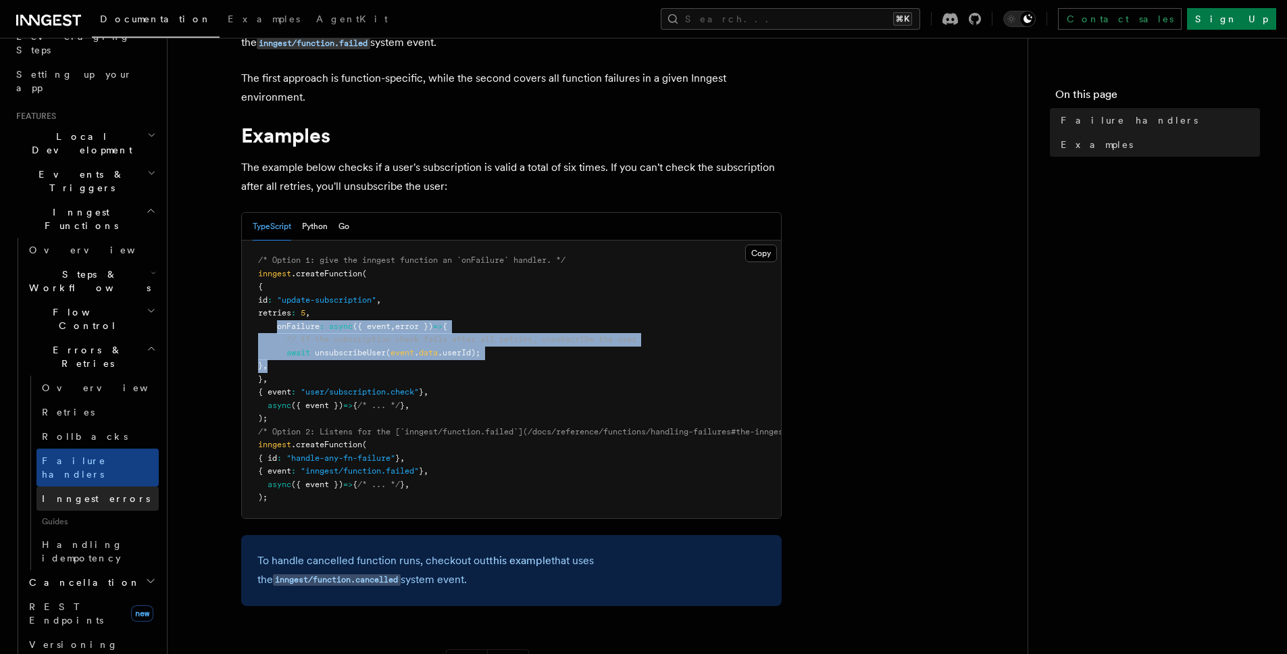
click at [80, 493] on span "Inngest errors" at bounding box center [96, 498] width 108 height 11
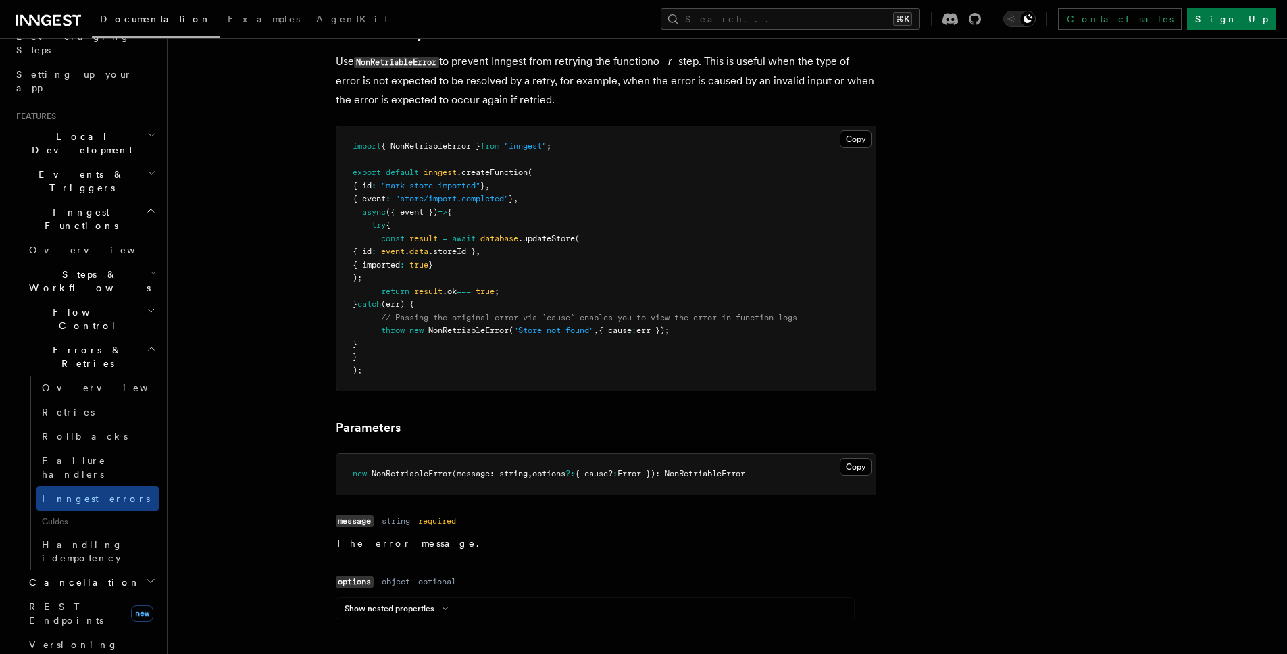
scroll to position [683, 0]
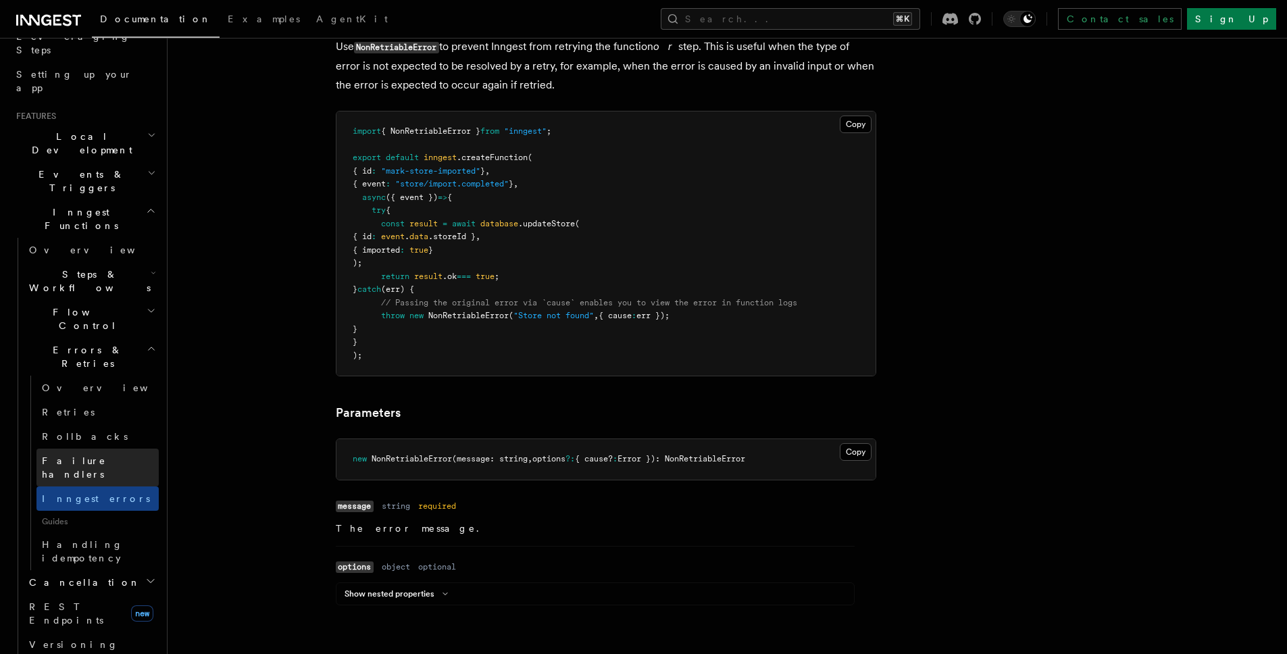
click at [104, 455] on span "Failure handlers" at bounding box center [74, 467] width 64 height 24
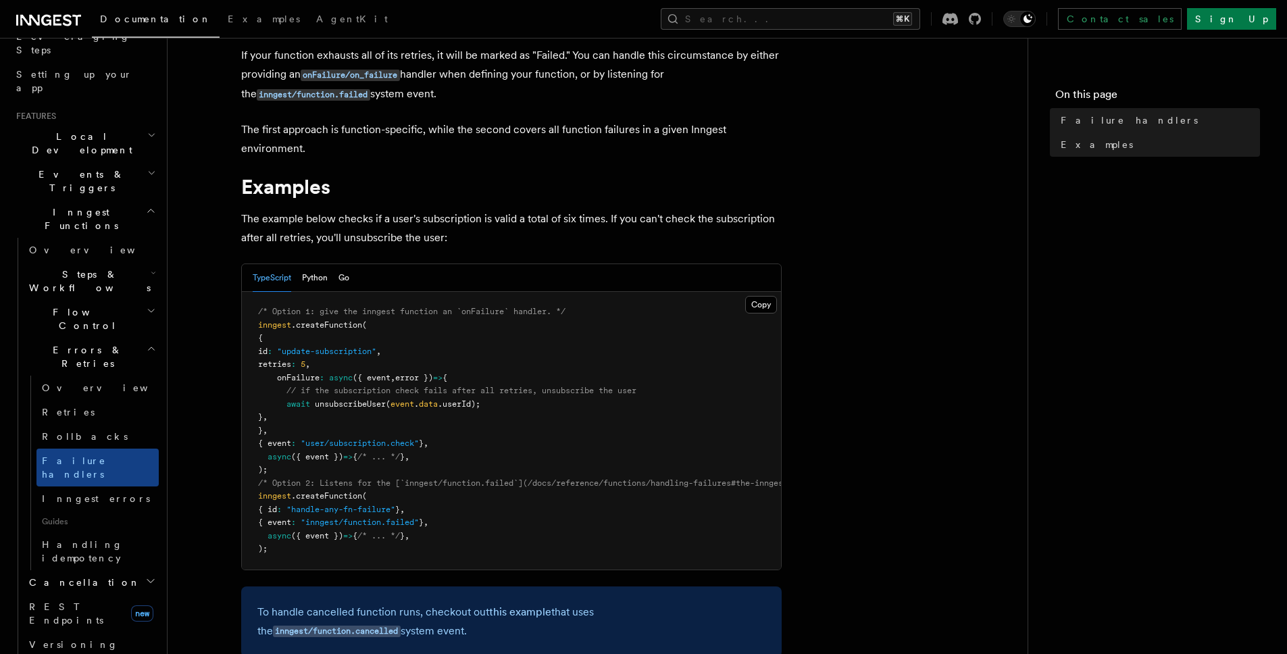
scroll to position [126, 0]
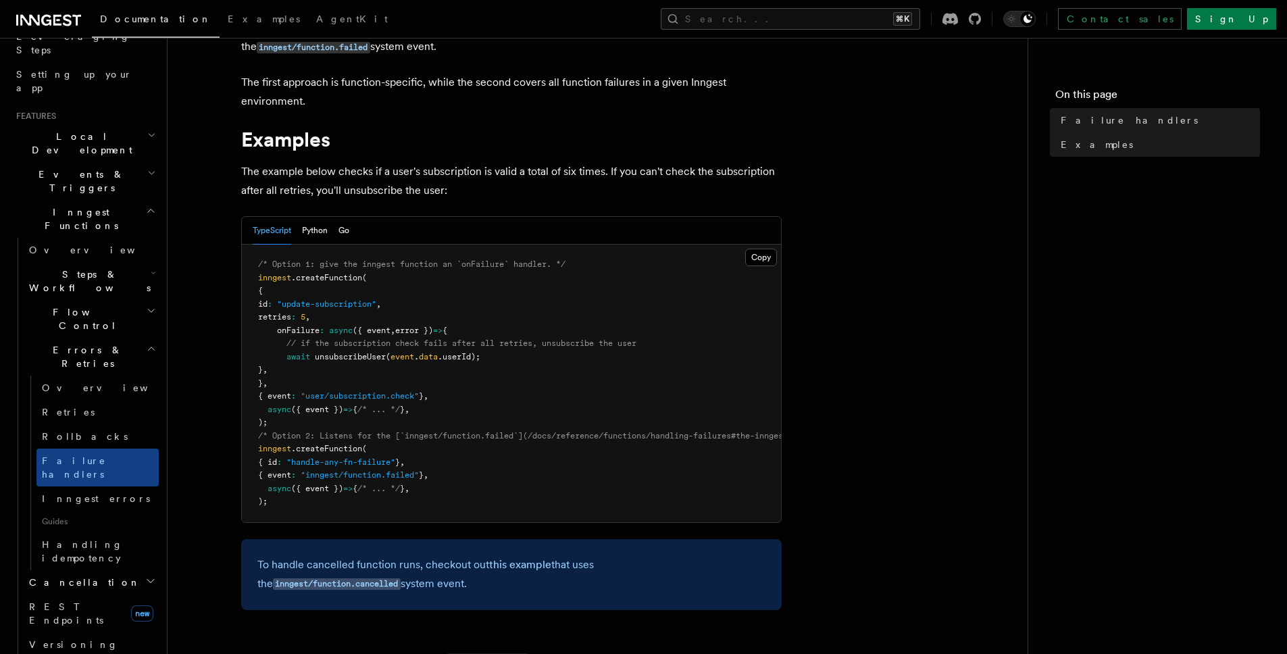
click at [283, 380] on pre "/* Option 1: give the inngest function an `onFailure` handler. */ inngest .crea…" at bounding box center [511, 384] width 539 height 278
drag, startPoint x: 283, startPoint y: 379, endPoint x: 269, endPoint y: 294, distance: 86.3
click at [269, 294] on pre "/* Option 1: give the inngest function an `onFailure` handler. */ inngest .crea…" at bounding box center [511, 384] width 539 height 278
click at [508, 372] on pre "/* Option 1: give the inngest function an `onFailure` handler. */ inngest .crea…" at bounding box center [511, 384] width 539 height 278
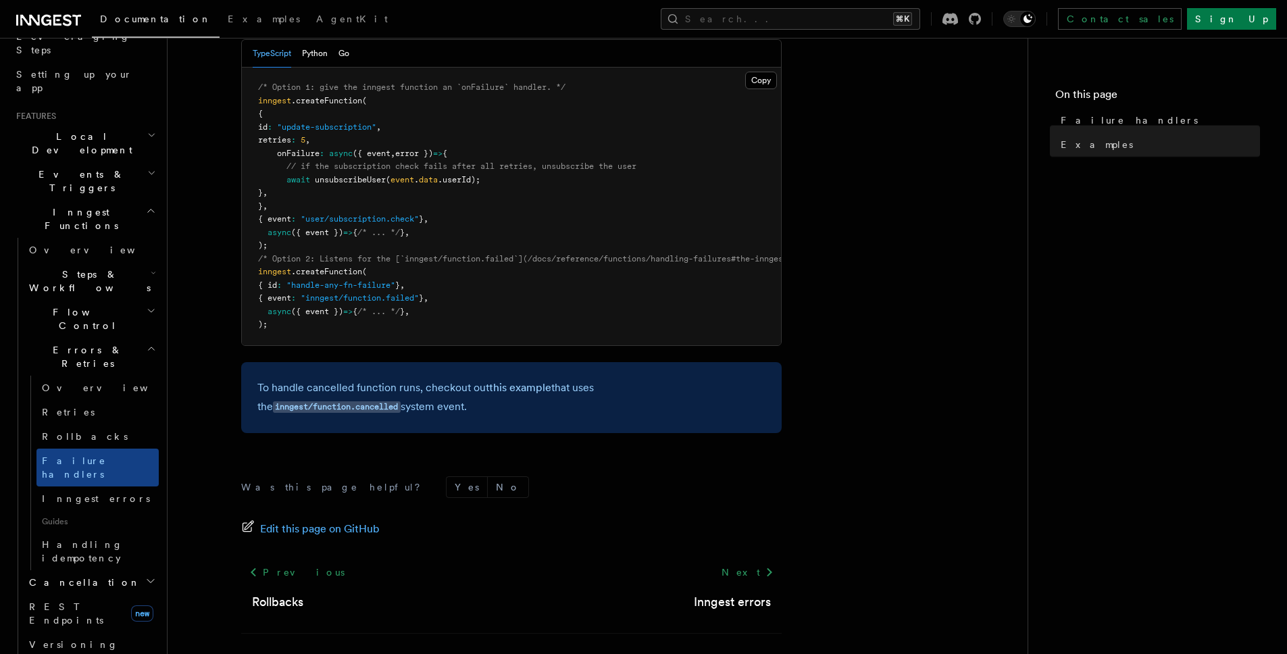
scroll to position [360, 0]
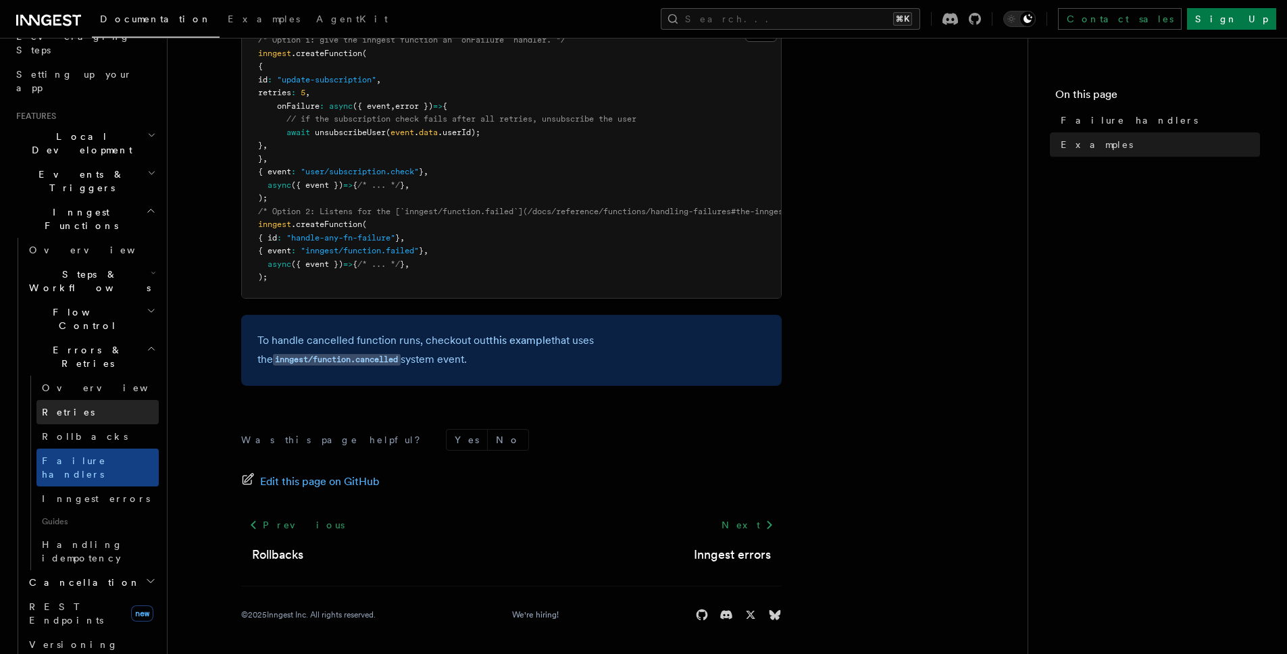
click at [67, 407] on span "Retries" at bounding box center [68, 412] width 53 height 11
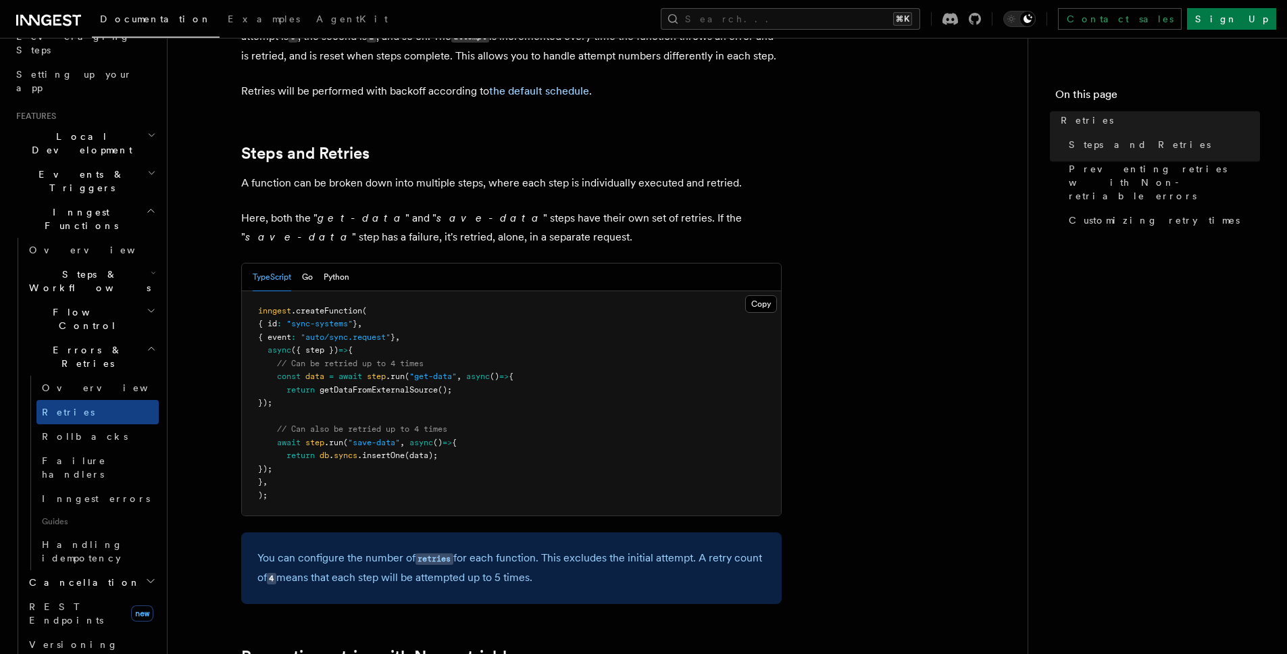
scroll to position [847, 0]
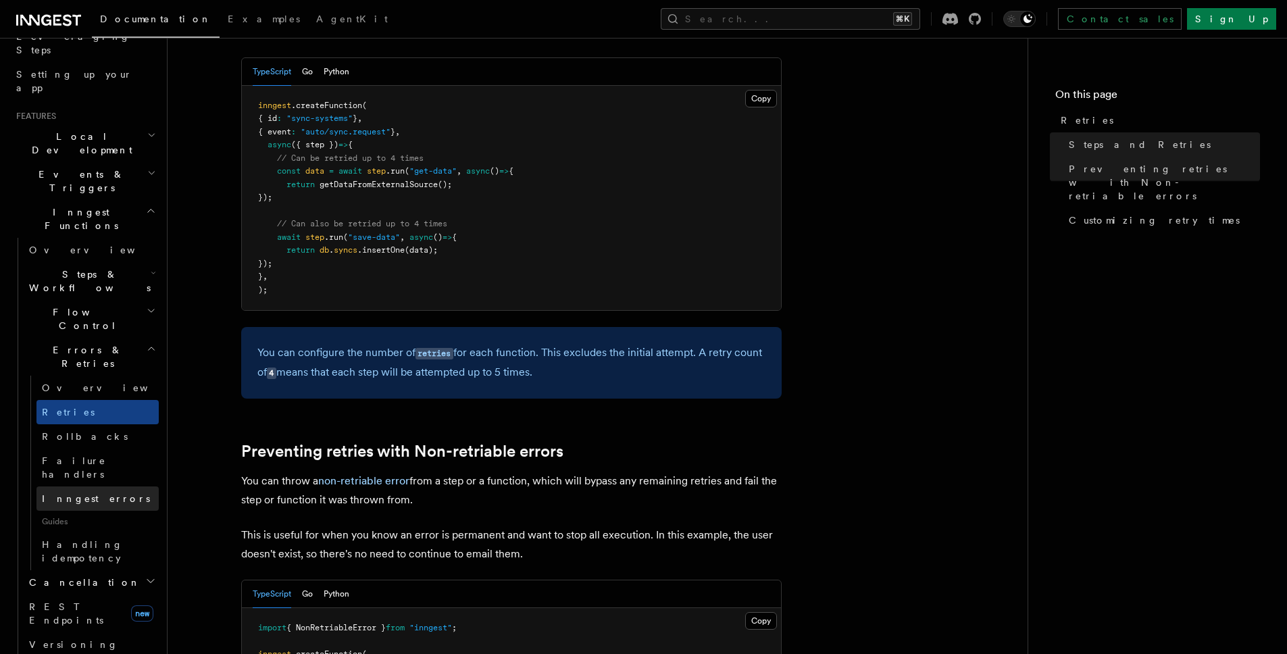
click at [83, 493] on span "Inngest errors" at bounding box center [96, 498] width 108 height 11
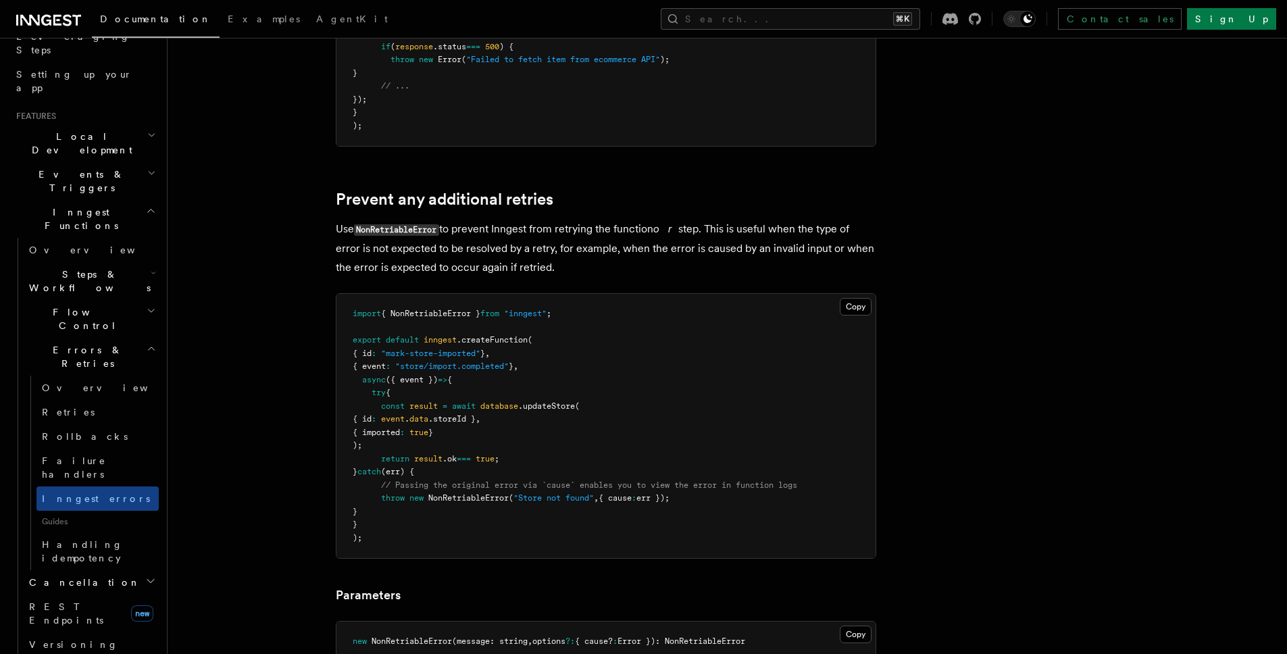
scroll to position [555, 0]
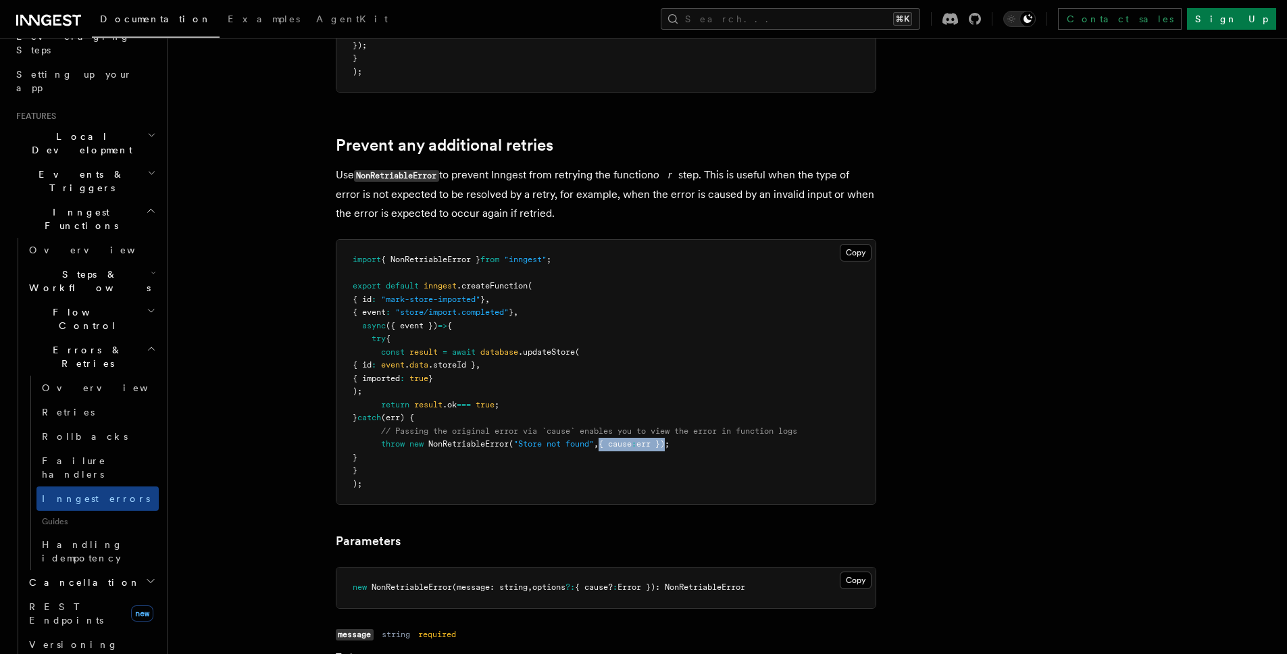
drag, startPoint x: 616, startPoint y: 442, endPoint x: 679, endPoint y: 441, distance: 62.8
click at [670, 441] on span "throw new NonRetriableError ( "Store not found" , { cause : err });" at bounding box center [511, 443] width 317 height 9
click at [82, 455] on span "Failure handlers" at bounding box center [74, 467] width 64 height 24
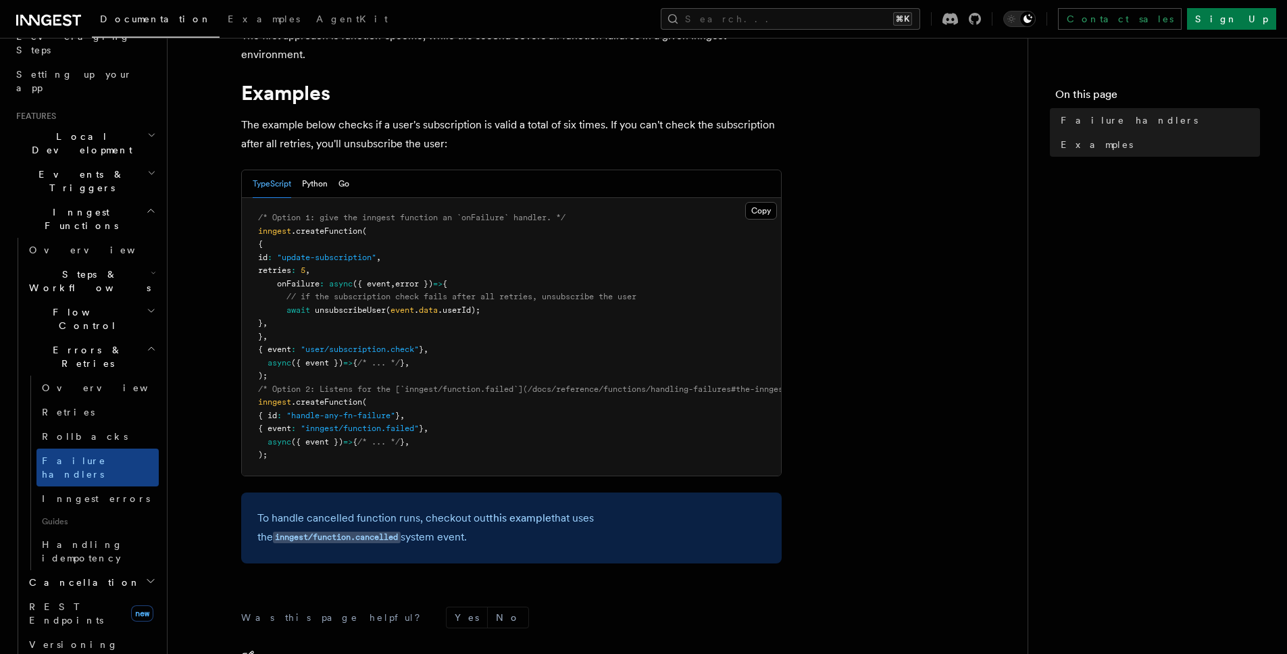
scroll to position [174, 0]
click at [324, 443] on span "({ event })" at bounding box center [317, 439] width 52 height 9
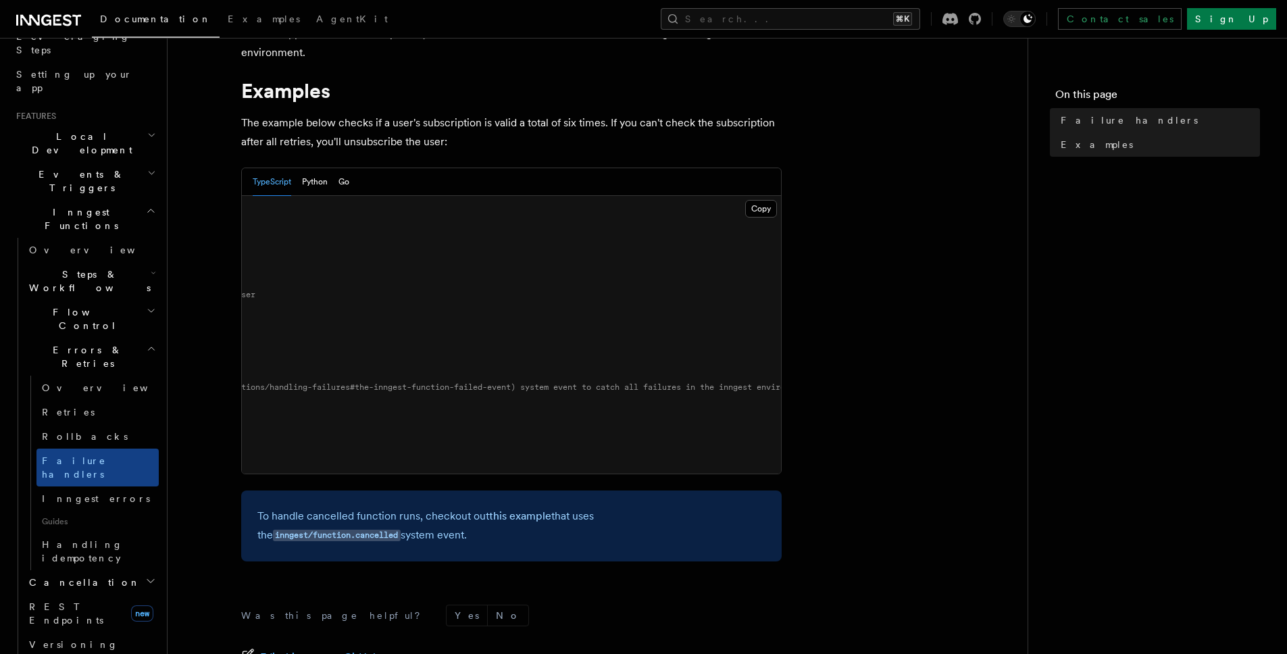
scroll to position [0, 401]
drag, startPoint x: 289, startPoint y: 551, endPoint x: 458, endPoint y: 540, distance: 169.3
click at [290, 545] on p "To handle cancelled function runs, checkout out this example that uses the inng…" at bounding box center [511, 526] width 508 height 39
click at [401, 530] on code "inngest/function.cancelled" at bounding box center [337, 535] width 128 height 11
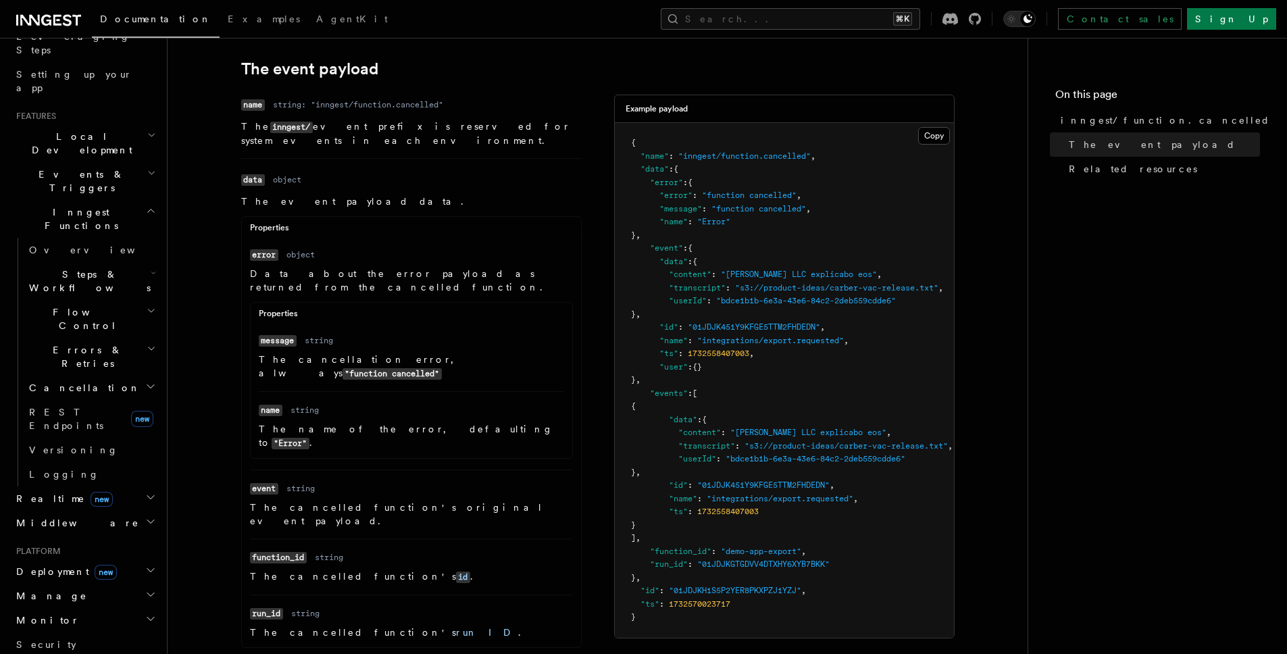
scroll to position [305, 0]
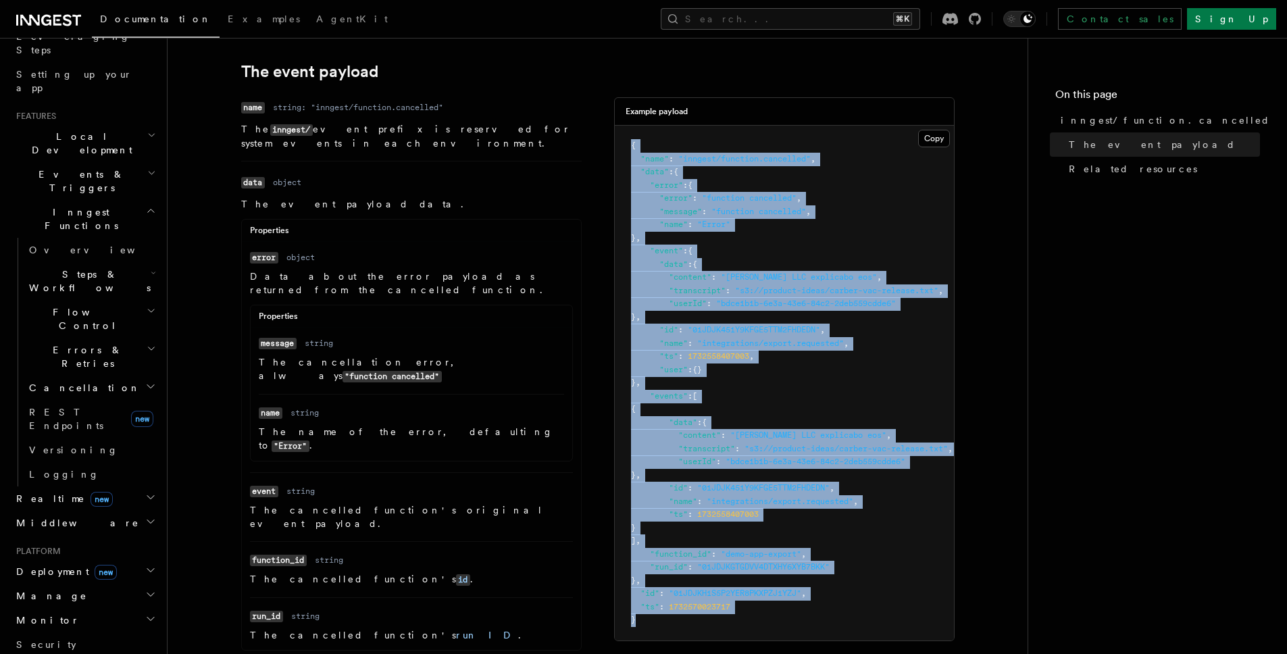
drag, startPoint x: 631, startPoint y: 141, endPoint x: 722, endPoint y: 618, distance: 485.7
click at [722, 618] on pre "{ "name" : "inngest/function.cancelled" , "data" : { "error" : { "error" : "fun…" at bounding box center [784, 383] width 339 height 515
copy code "{ "name" : "inngest/function.cancelled" , "data" : { "error" : { "error" : "fun…"
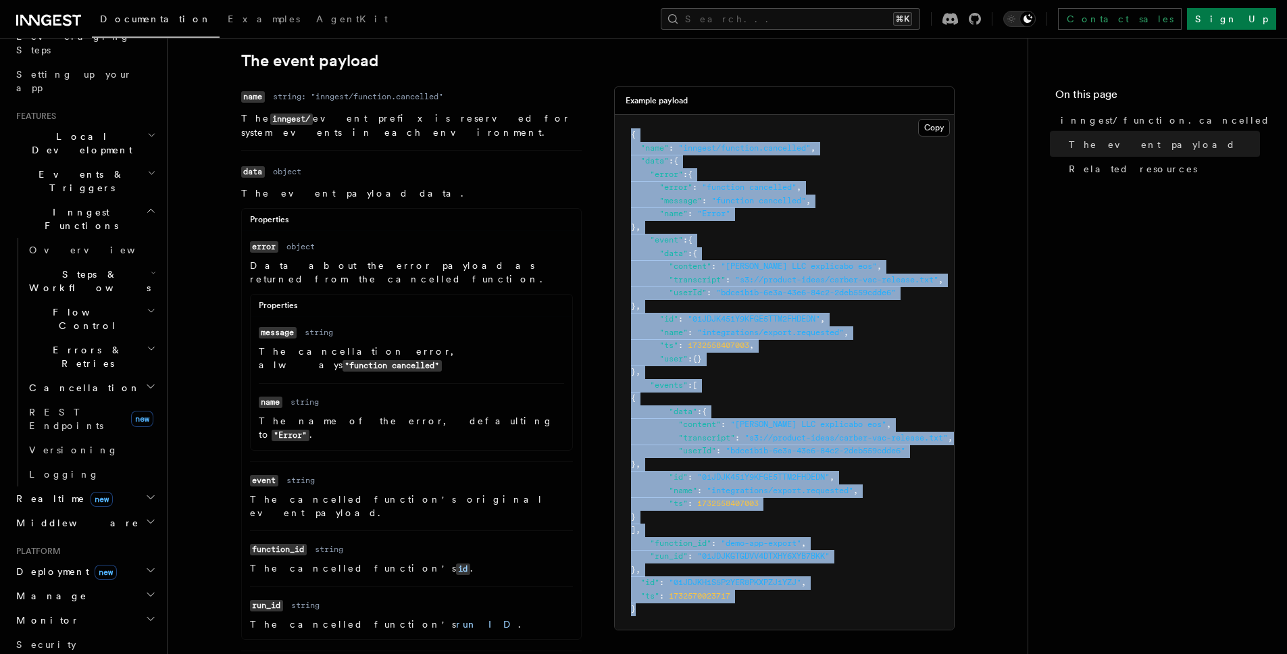
scroll to position [432, 0]
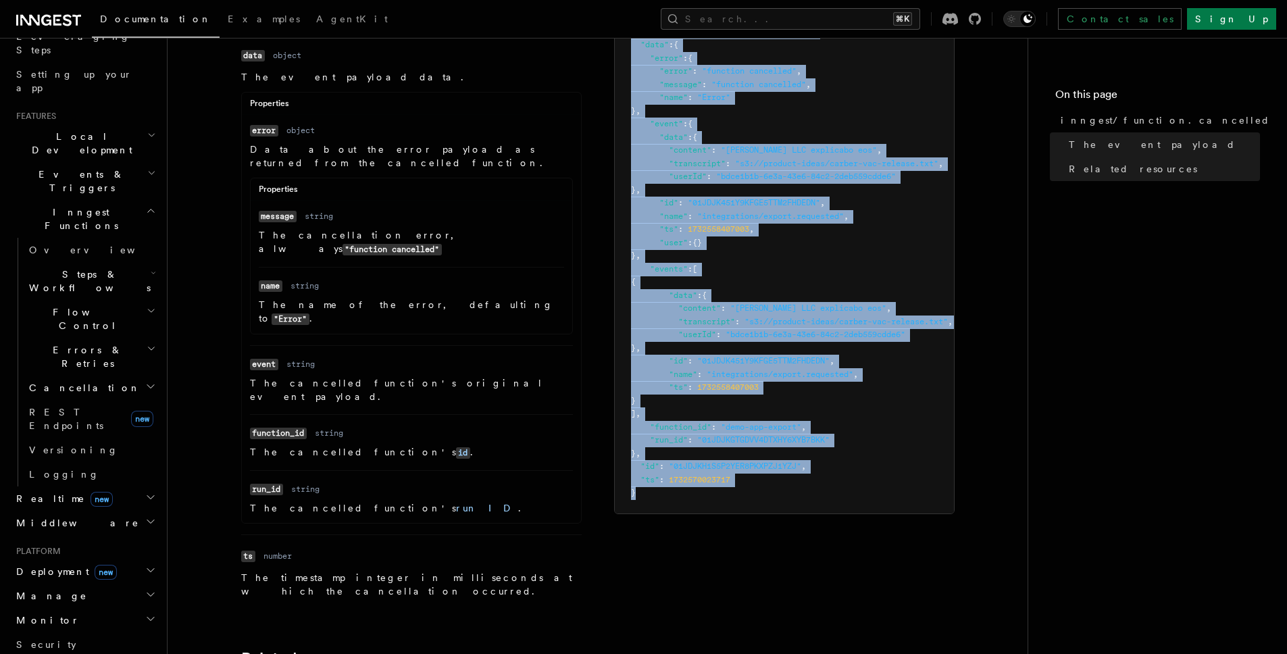
copy code "{ "name" : "inngest/function.cancelled" , "data" : { "error" : { "error" : "fun…"
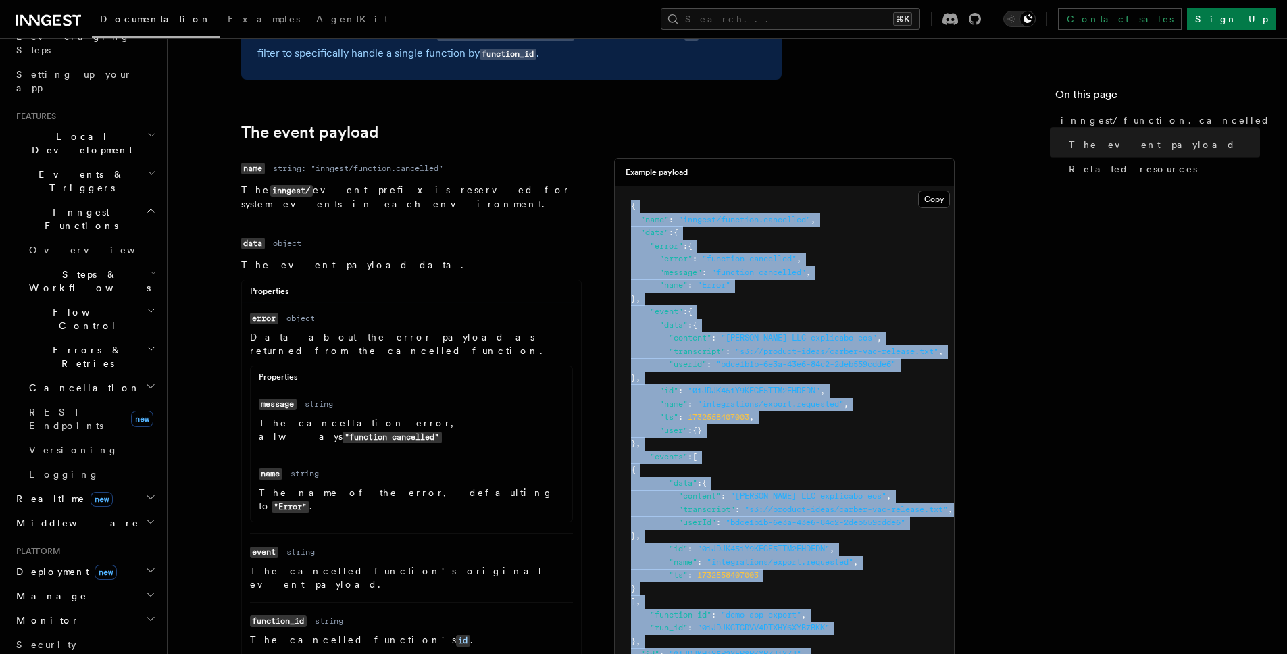
scroll to position [241, 0]
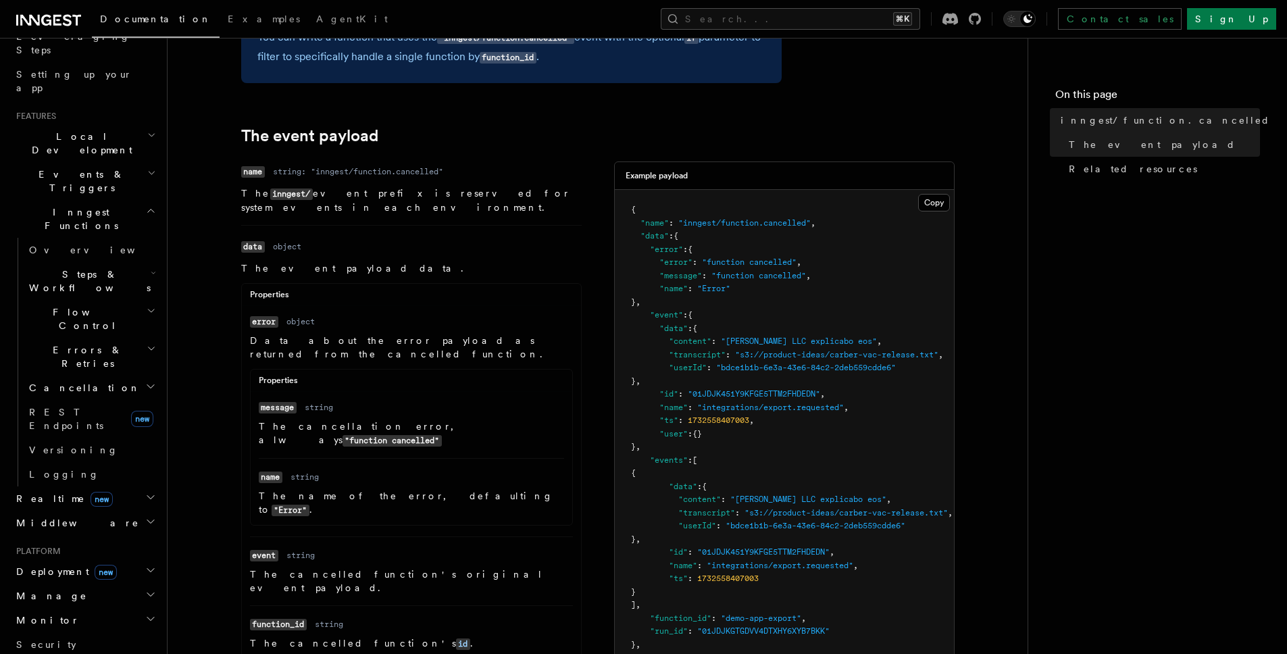
click at [249, 173] on code "name" at bounding box center [253, 171] width 24 height 11
click at [262, 241] on code "data" at bounding box center [253, 246] width 24 height 11
click at [247, 241] on code "data" at bounding box center [253, 246] width 24 height 11
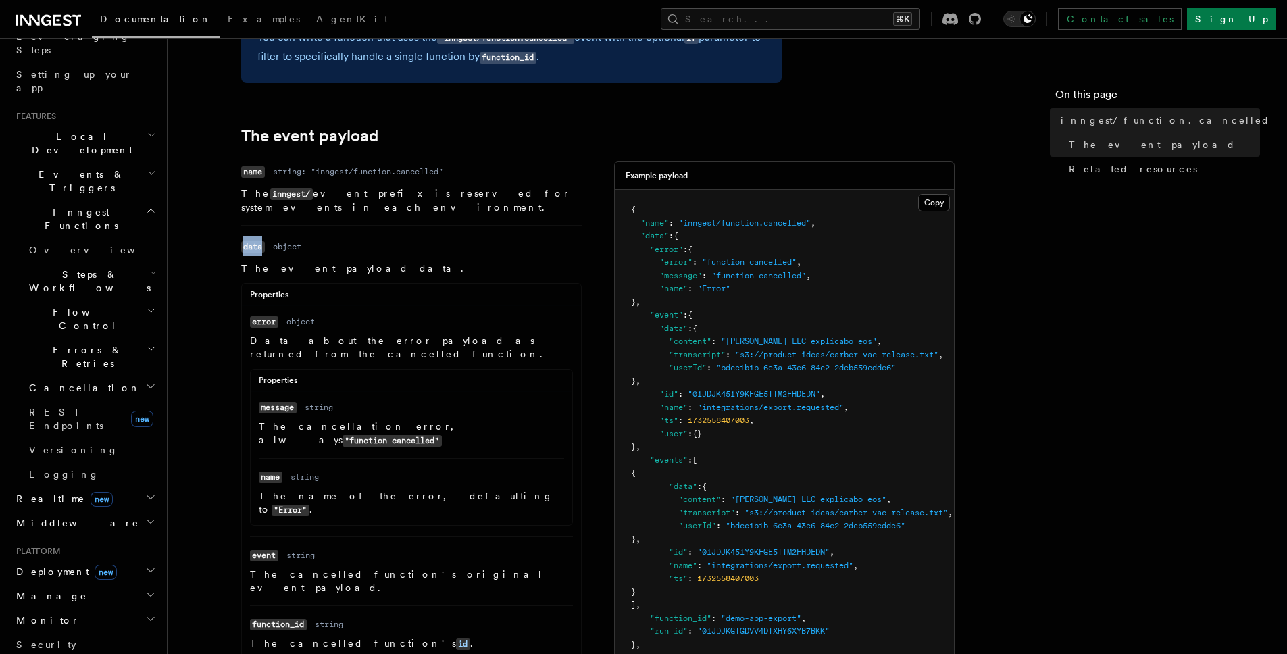
click at [247, 241] on code "data" at bounding box center [253, 246] width 24 height 11
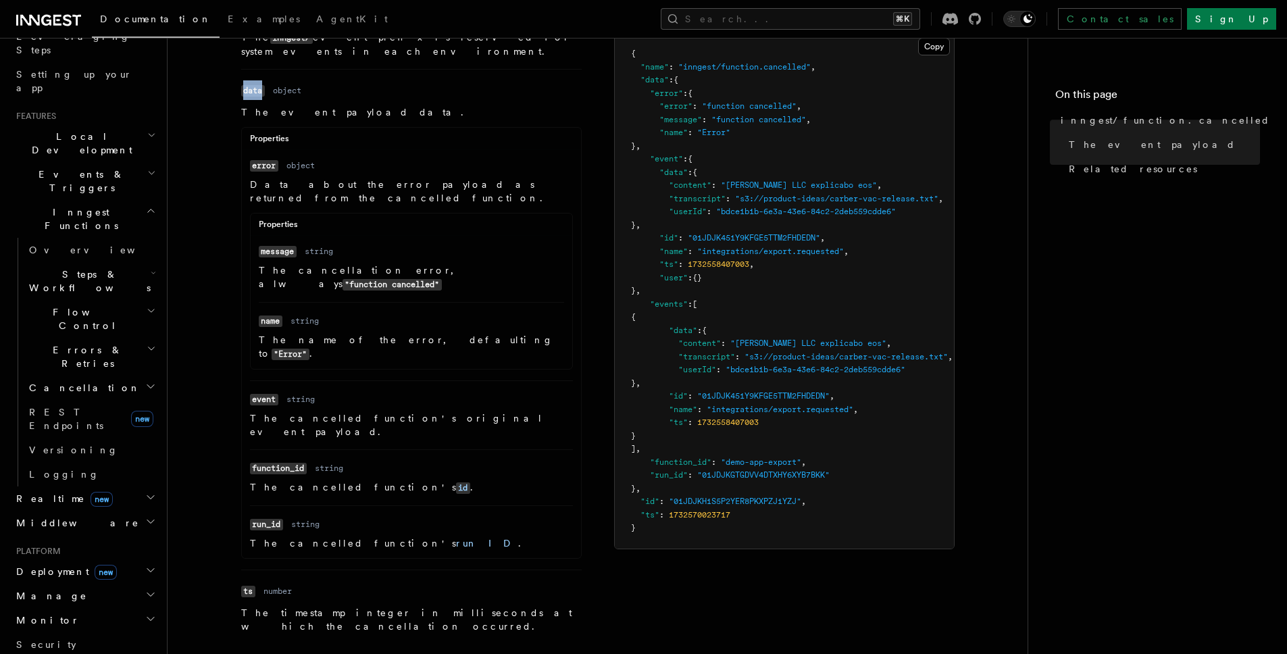
scroll to position [399, 0]
click at [271, 391] on dl "Name event Type string Description The cancelled function's original event payl…" at bounding box center [411, 414] width 323 height 47
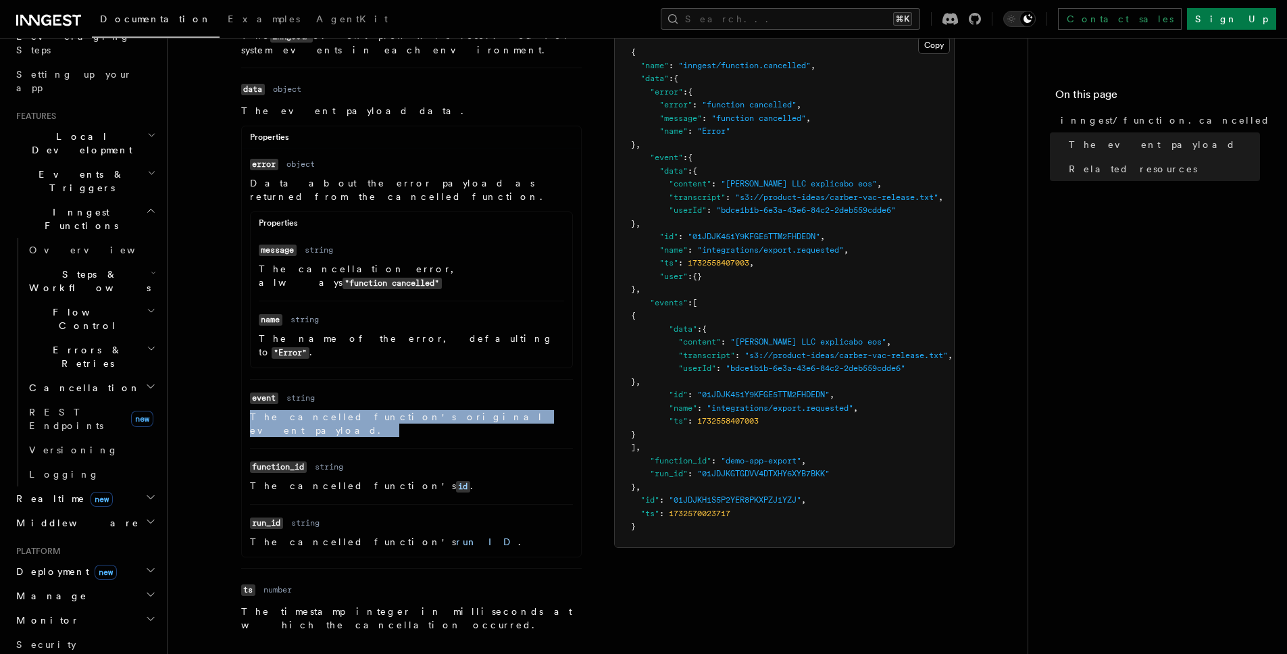
click at [272, 391] on dl "Name event Type string Description The cancelled function's original event payl…" at bounding box center [411, 414] width 323 height 47
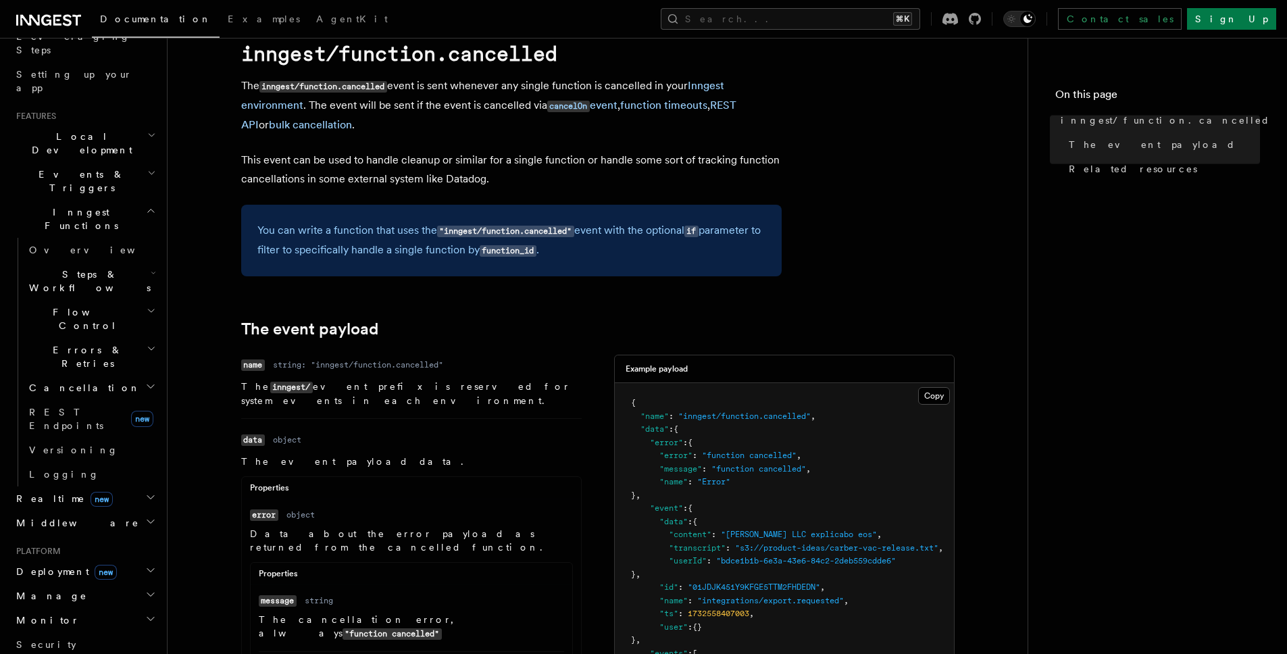
scroll to position [0, 0]
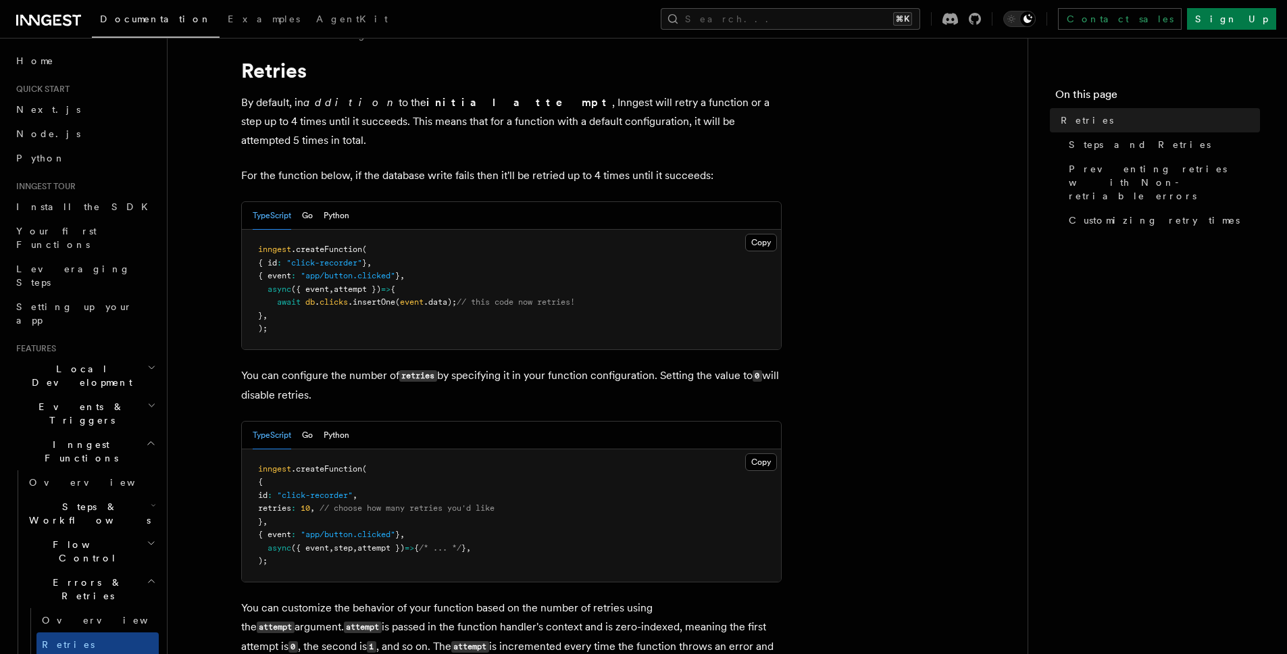
scroll to position [94, 0]
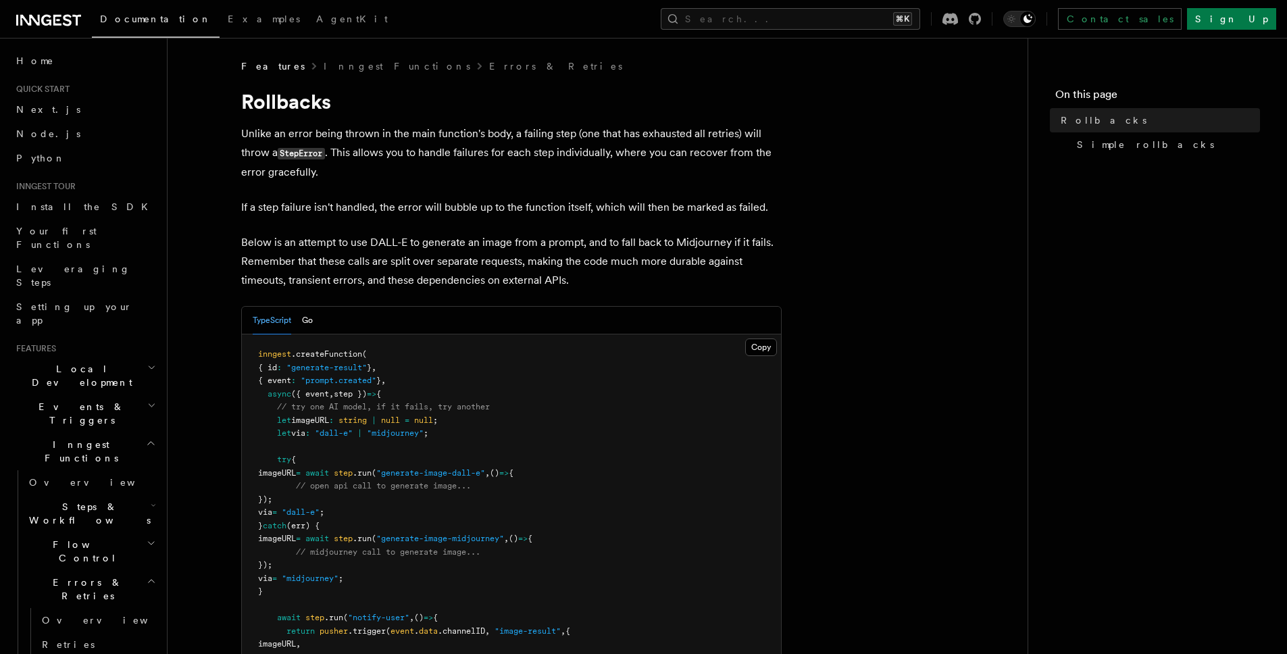
click at [398, 126] on p "Unlike an error being thrown in the main function's body, a failing step (one t…" at bounding box center [511, 152] width 541 height 57
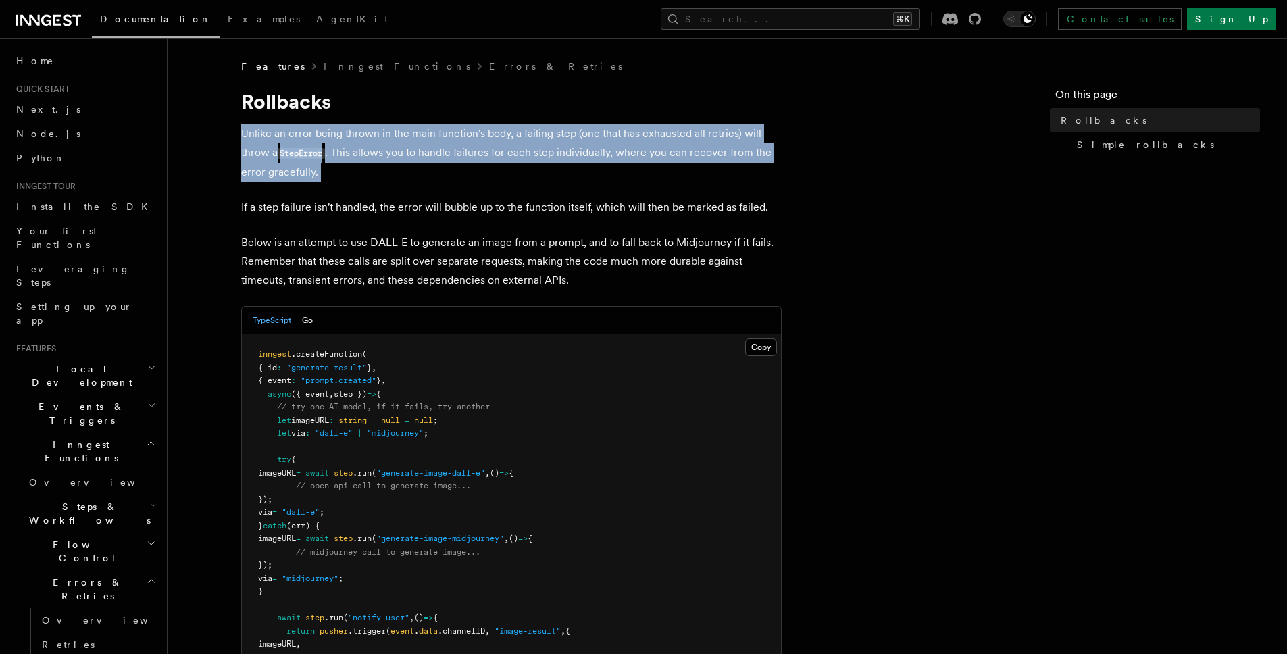
click at [398, 126] on p "Unlike an error being thrown in the main function's body, a failing step (one t…" at bounding box center [511, 152] width 541 height 57
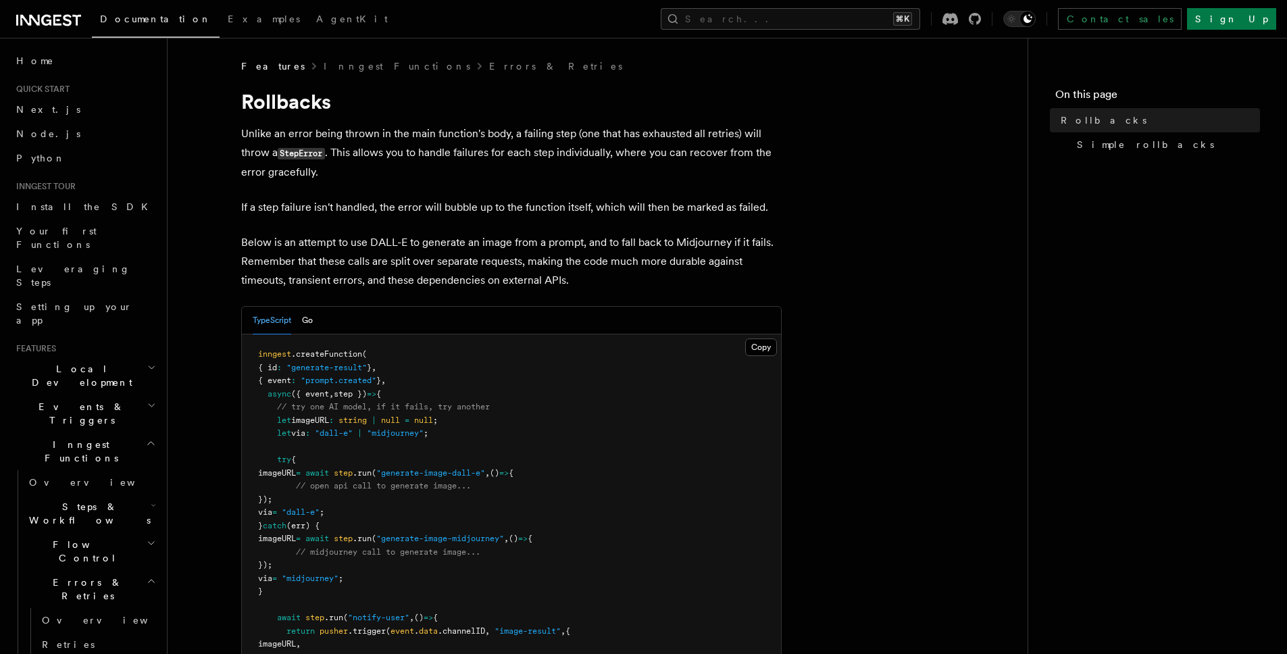
click at [318, 157] on code "StepError" at bounding box center [301, 153] width 47 height 11
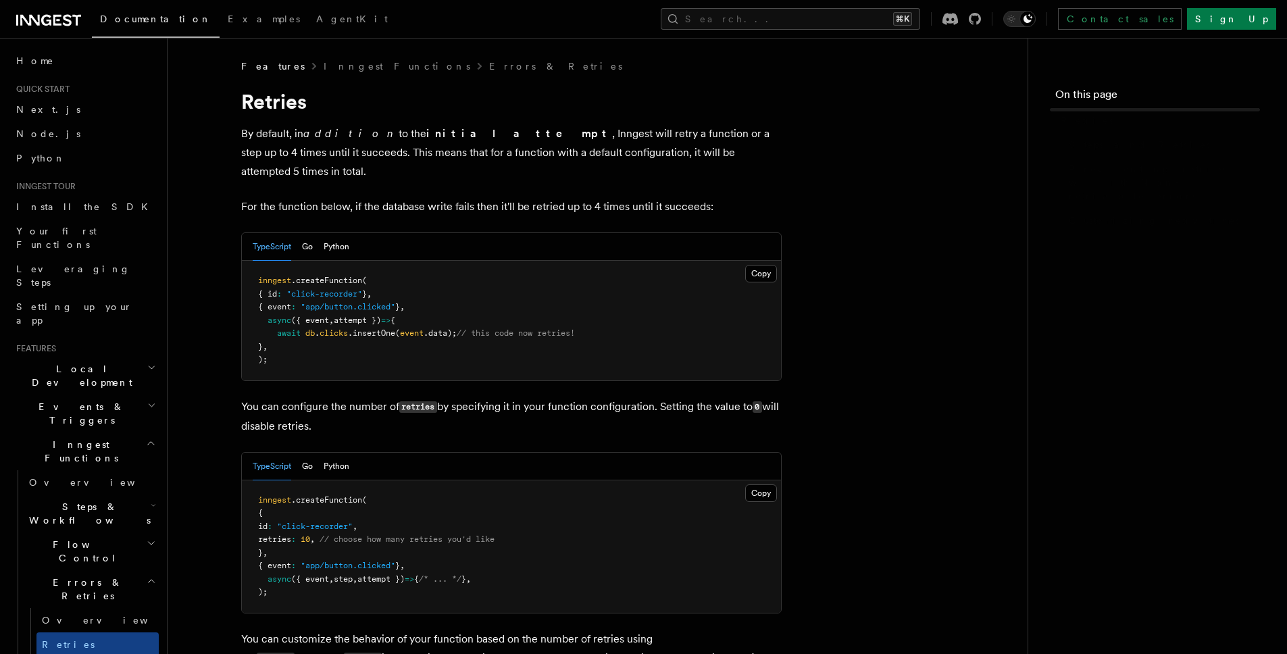
scroll to position [94, 0]
